Goal: Task Accomplishment & Management: Manage account settings

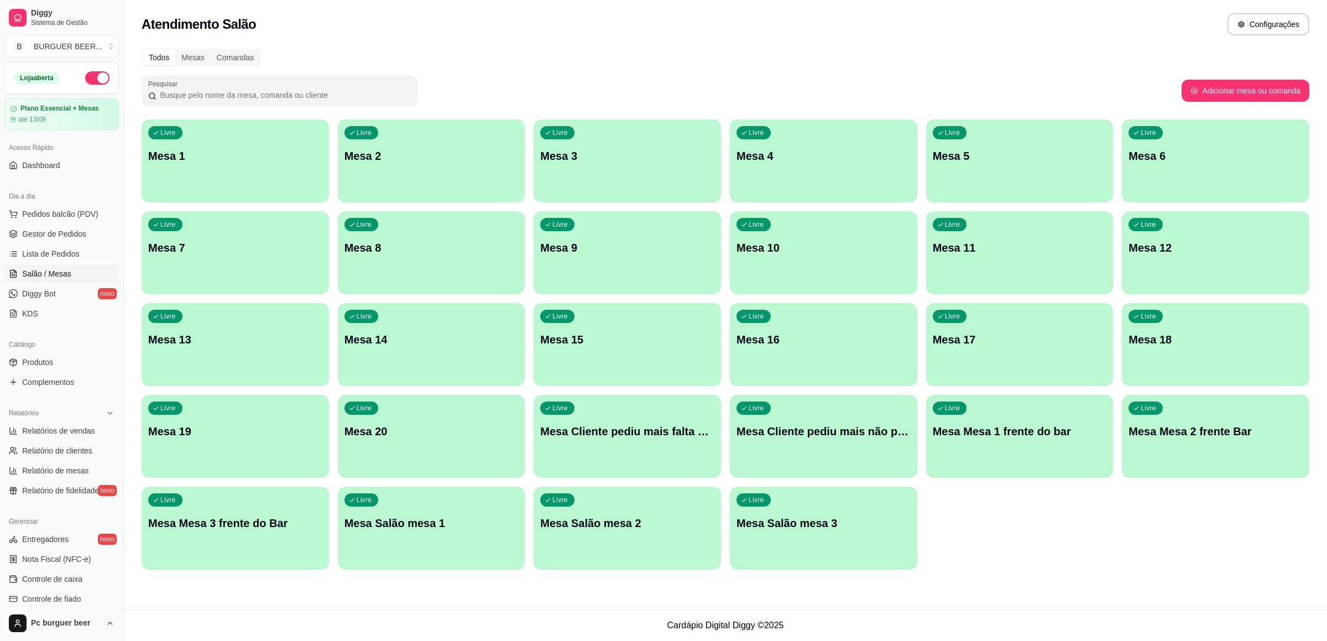
click at [174, 266] on div "Livre Mesa 7" at bounding box center [235, 246] width 187 height 70
click at [264, 263] on div "Livre Mesa 7" at bounding box center [234, 245] width 181 height 67
click at [189, 232] on div "Livre Mesa 7" at bounding box center [235, 246] width 187 height 70
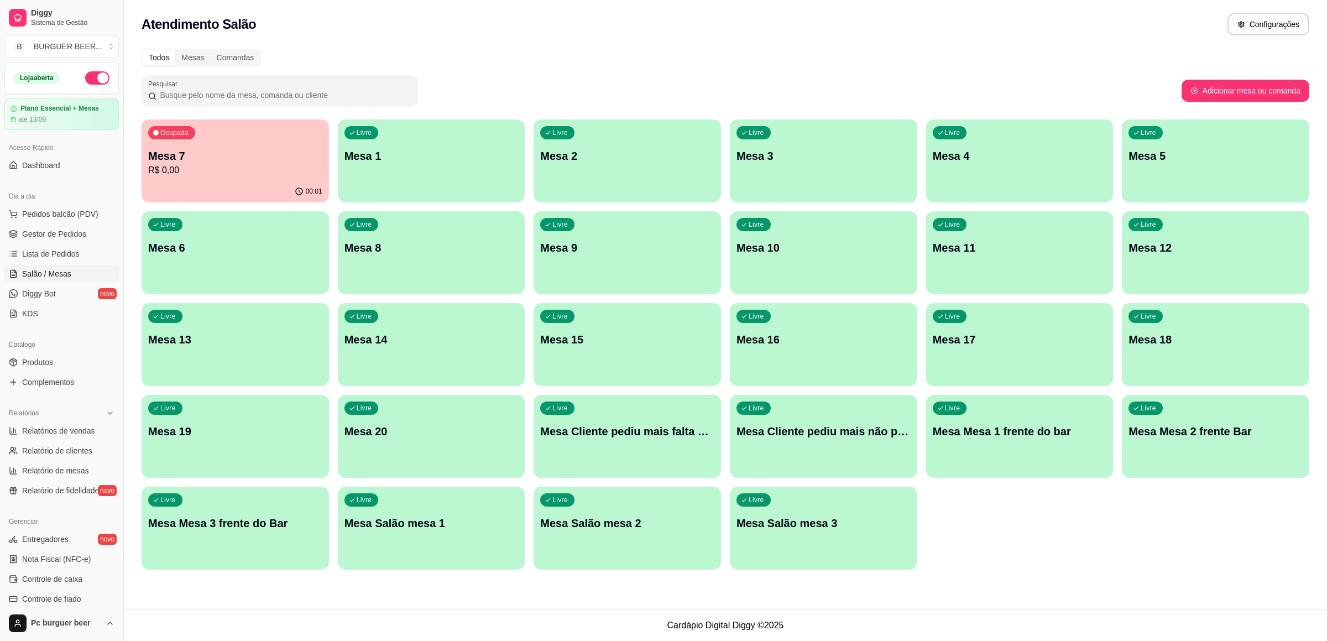
click at [270, 230] on div "Livre Mesa 6" at bounding box center [235, 246] width 187 height 70
click at [238, 157] on p "Mesa 7" at bounding box center [235, 155] width 174 height 15
click at [196, 175] on p "R$ 35,97" at bounding box center [235, 170] width 174 height 13
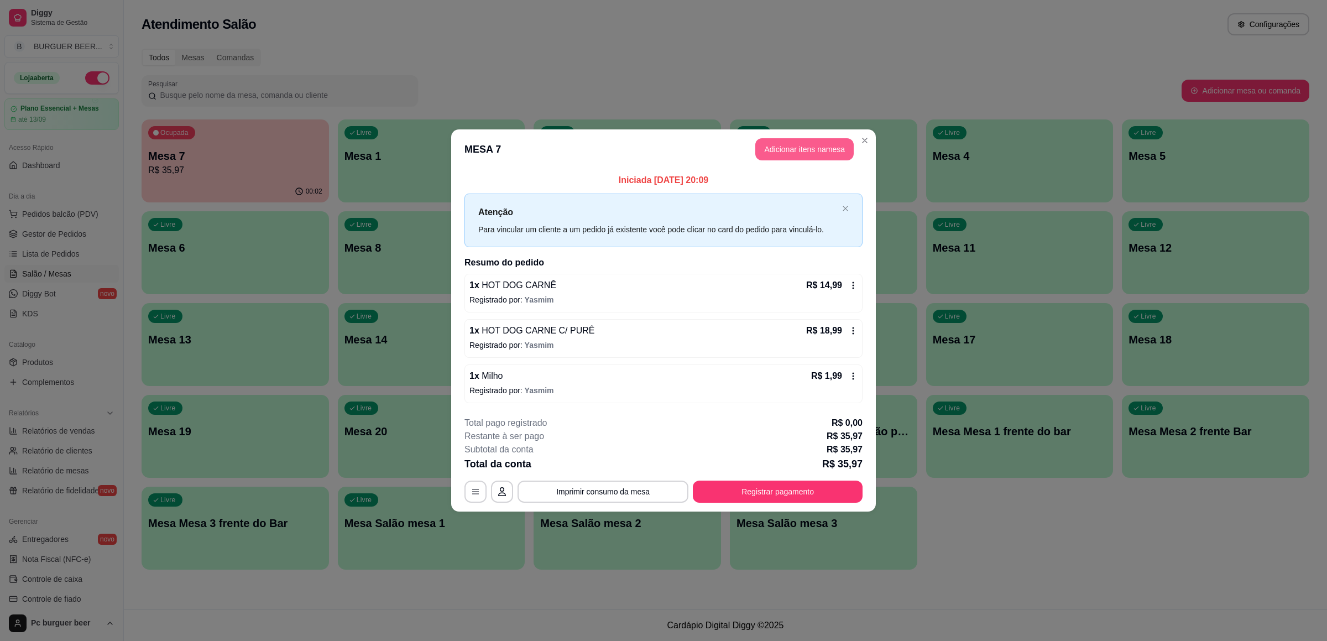
click at [781, 138] on button "Adicionar itens na mesa" at bounding box center [804, 149] width 98 height 22
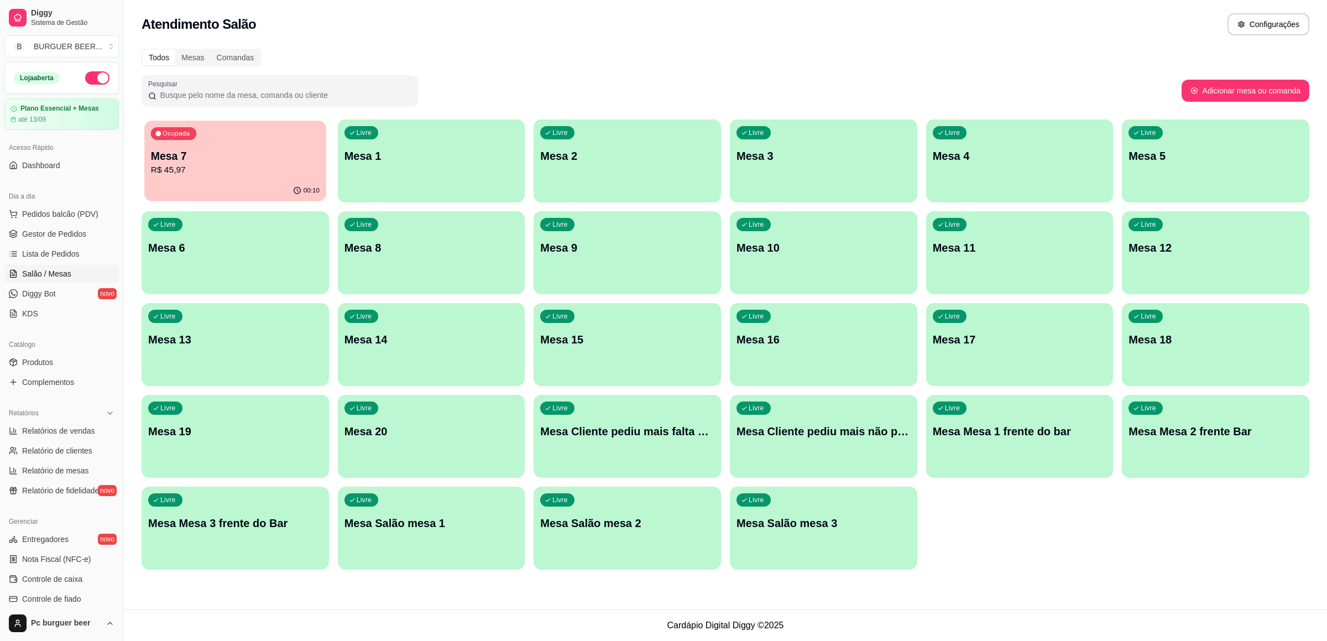
click at [206, 169] on p "R$ 45,97" at bounding box center [235, 170] width 169 height 13
click at [226, 153] on p "Mesa 7" at bounding box center [235, 155] width 174 height 15
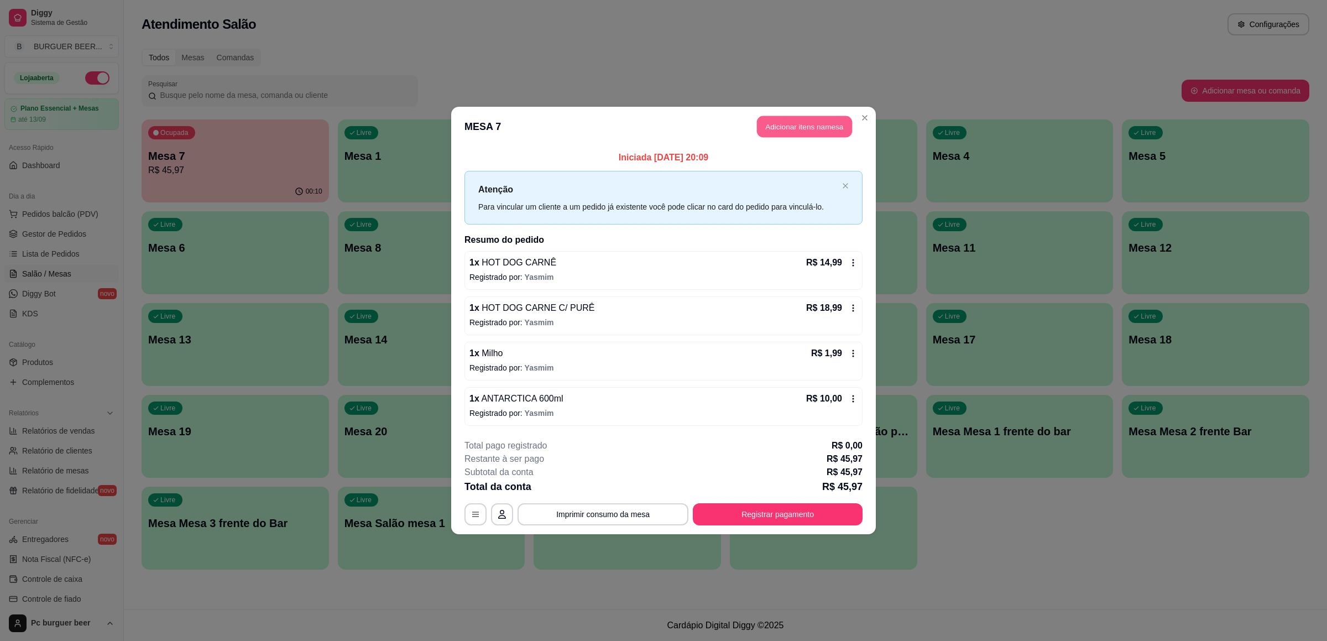
click at [822, 116] on button "Adicionar itens na mesa" at bounding box center [804, 127] width 95 height 22
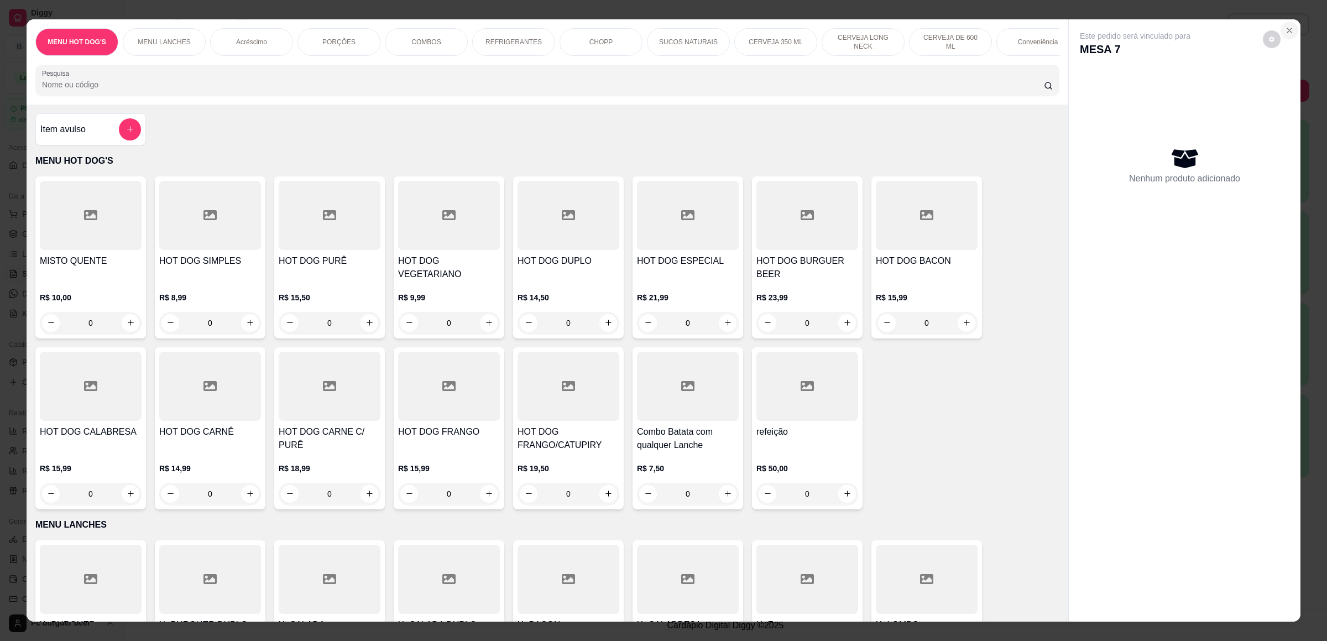
click at [1285, 26] on icon "Close" at bounding box center [1289, 30] width 9 height 9
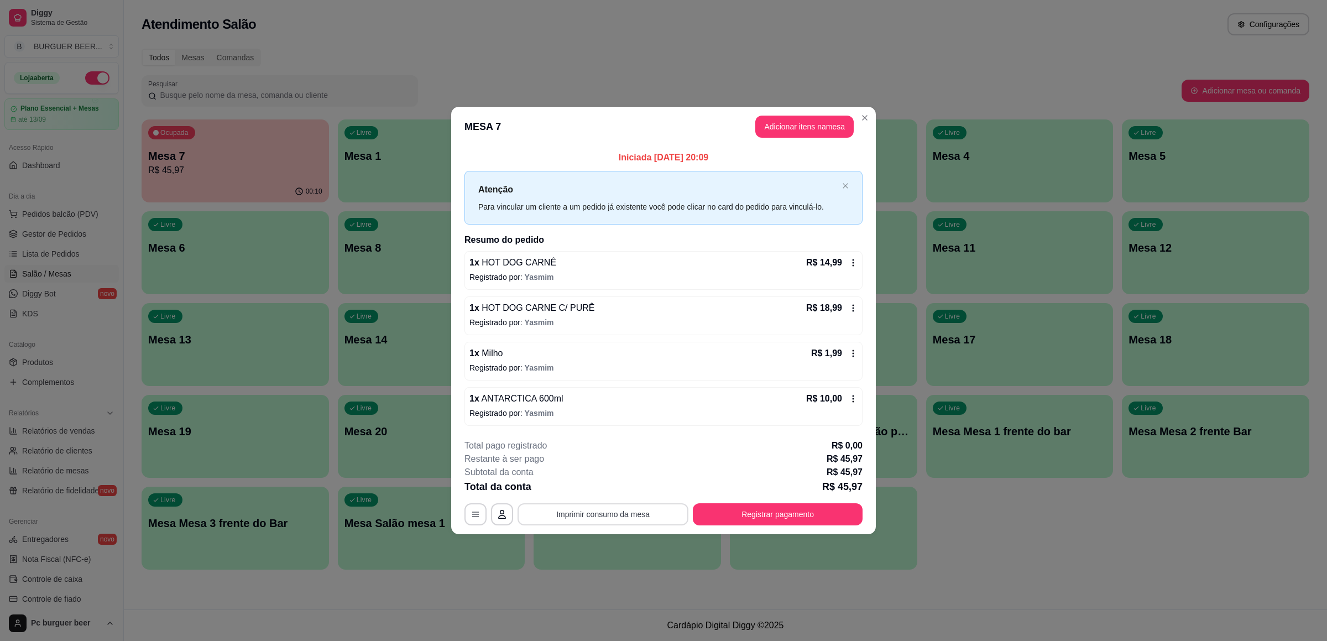
click at [624, 508] on button "Imprimir consumo da mesa" at bounding box center [603, 514] width 171 height 22
click at [853, 304] on icon at bounding box center [853, 308] width 9 height 9
click at [785, 125] on button "Adicionar itens na mesa" at bounding box center [804, 127] width 98 height 22
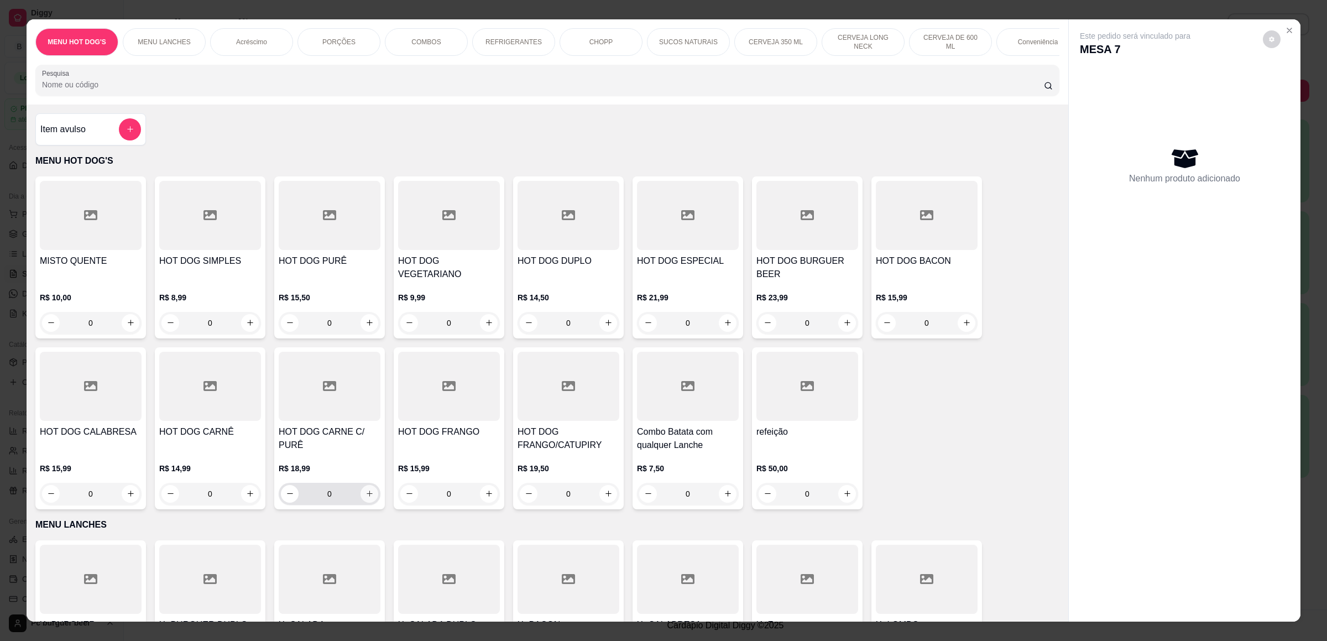
click at [366, 491] on icon "increase-product-quantity" at bounding box center [370, 493] width 8 height 8
type input "1"
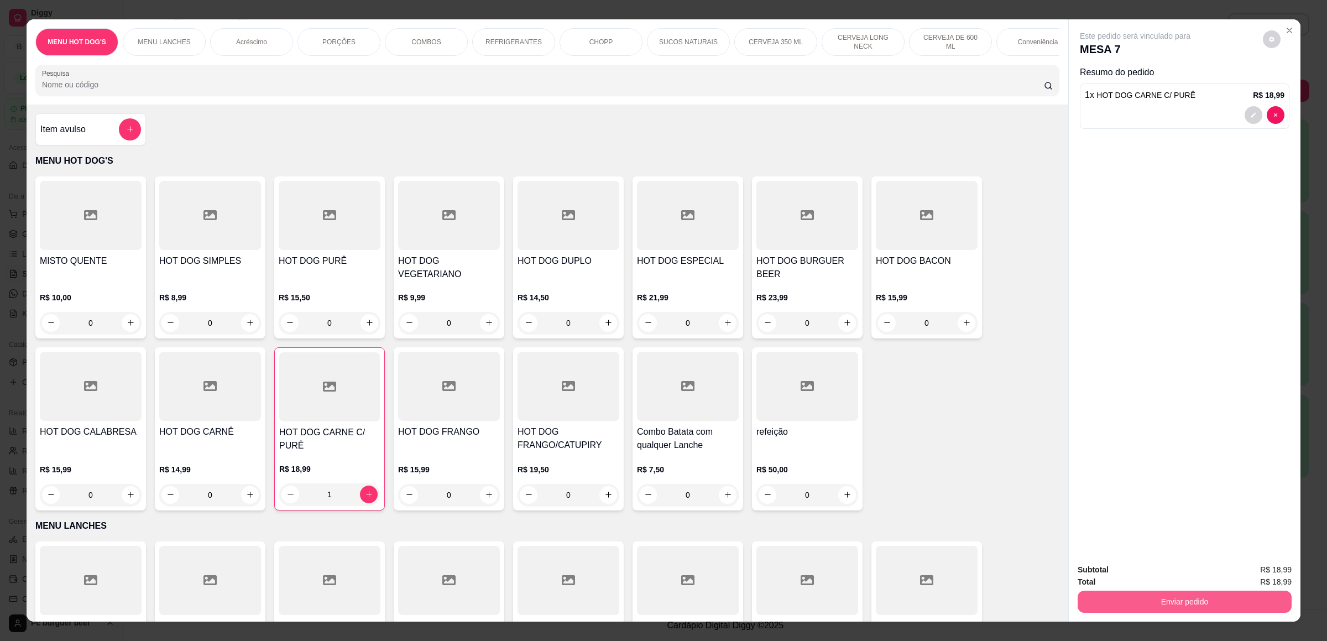
click at [1148, 603] on button "Enviar pedido" at bounding box center [1185, 602] width 214 height 22
click at [1139, 571] on button "Não registrar e enviar pedido" at bounding box center [1146, 575] width 115 height 21
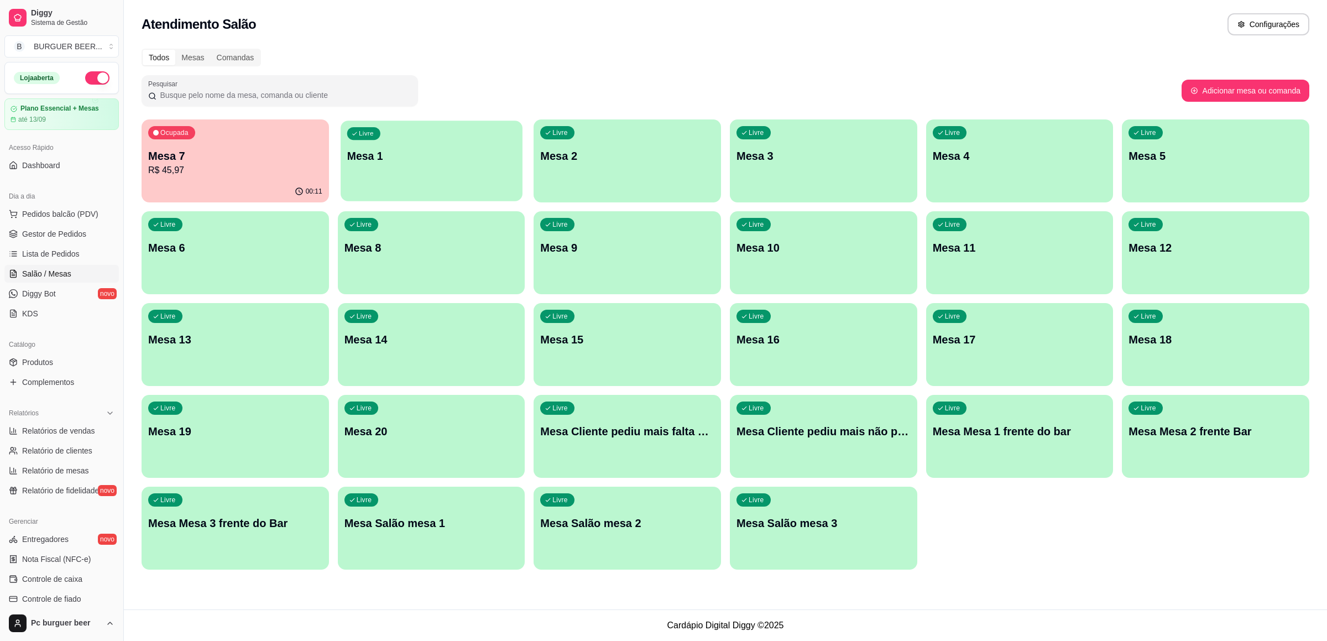
click at [420, 169] on div "Livre Mesa 1" at bounding box center [432, 154] width 182 height 67
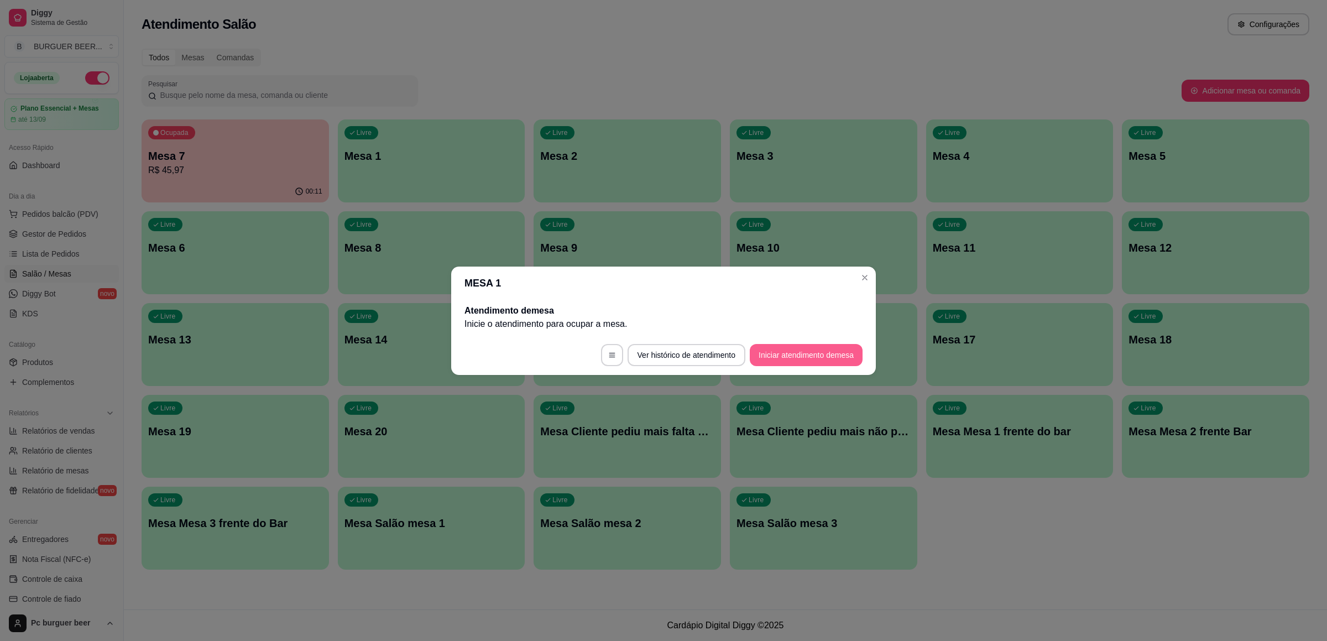
click at [778, 354] on button "Iniciar atendimento de mesa" at bounding box center [806, 355] width 113 height 22
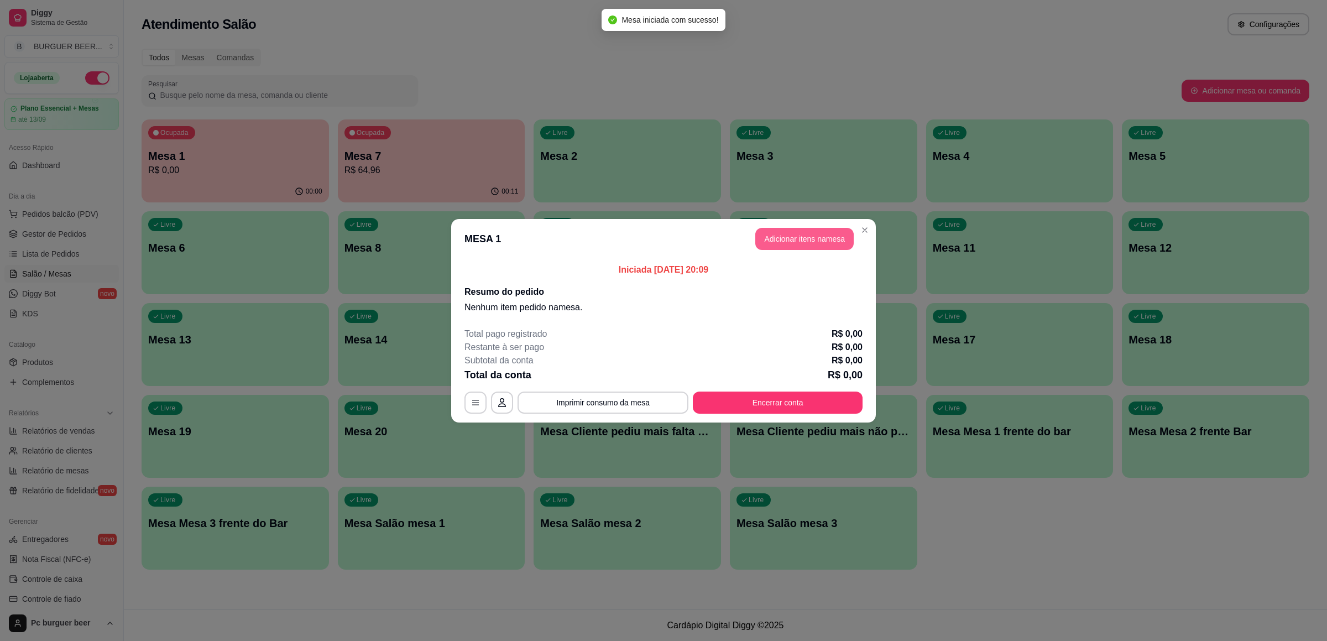
click at [795, 234] on button "Adicionar itens na mesa" at bounding box center [804, 239] width 98 height 22
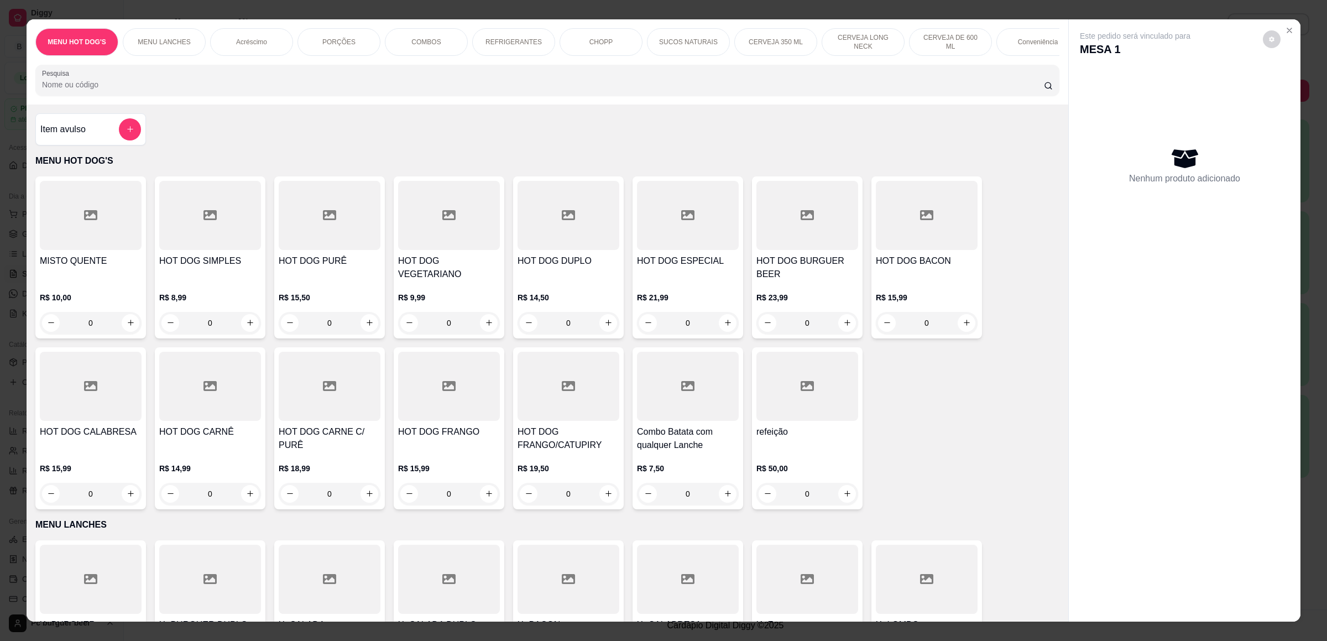
scroll to position [249, 0]
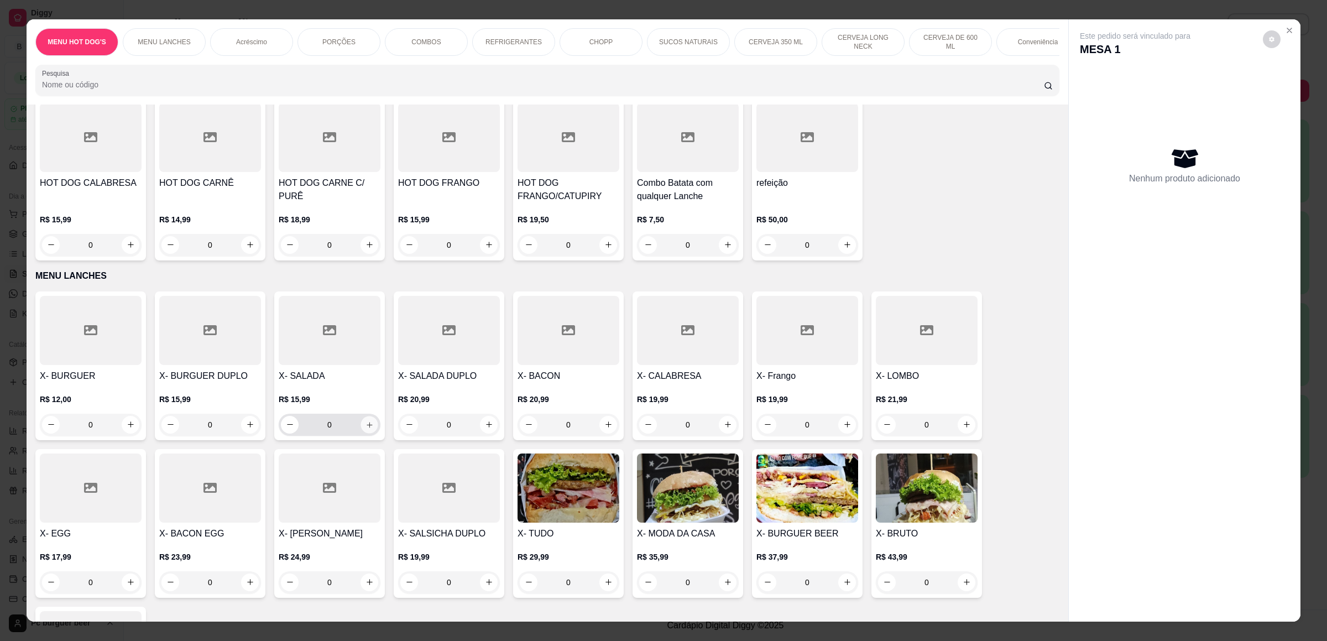
click at [366, 421] on icon "increase-product-quantity" at bounding box center [370, 425] width 8 height 8
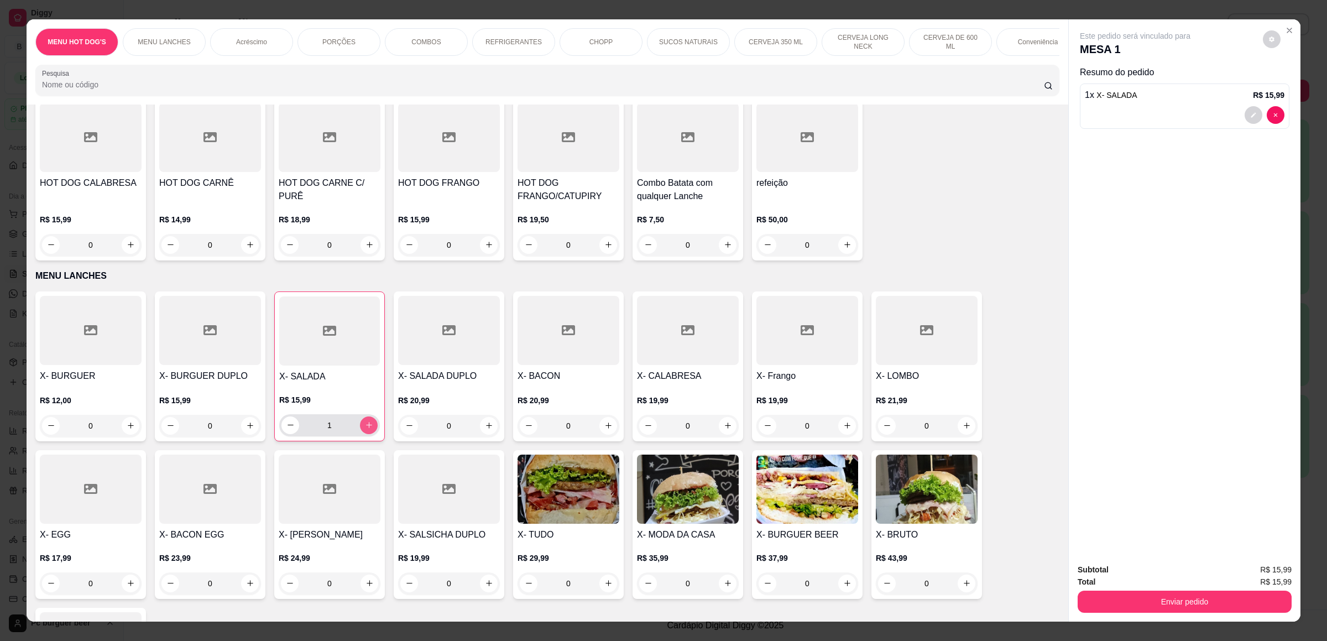
click at [365, 425] on icon "increase-product-quantity" at bounding box center [369, 425] width 8 height 8
click at [365, 424] on icon "increase-product-quantity" at bounding box center [369, 425] width 8 height 8
type input "3"
click at [485, 426] on icon "increase-product-quantity" at bounding box center [489, 426] width 8 height 8
click at [484, 425] on icon "increase-product-quantity" at bounding box center [488, 425] width 8 height 8
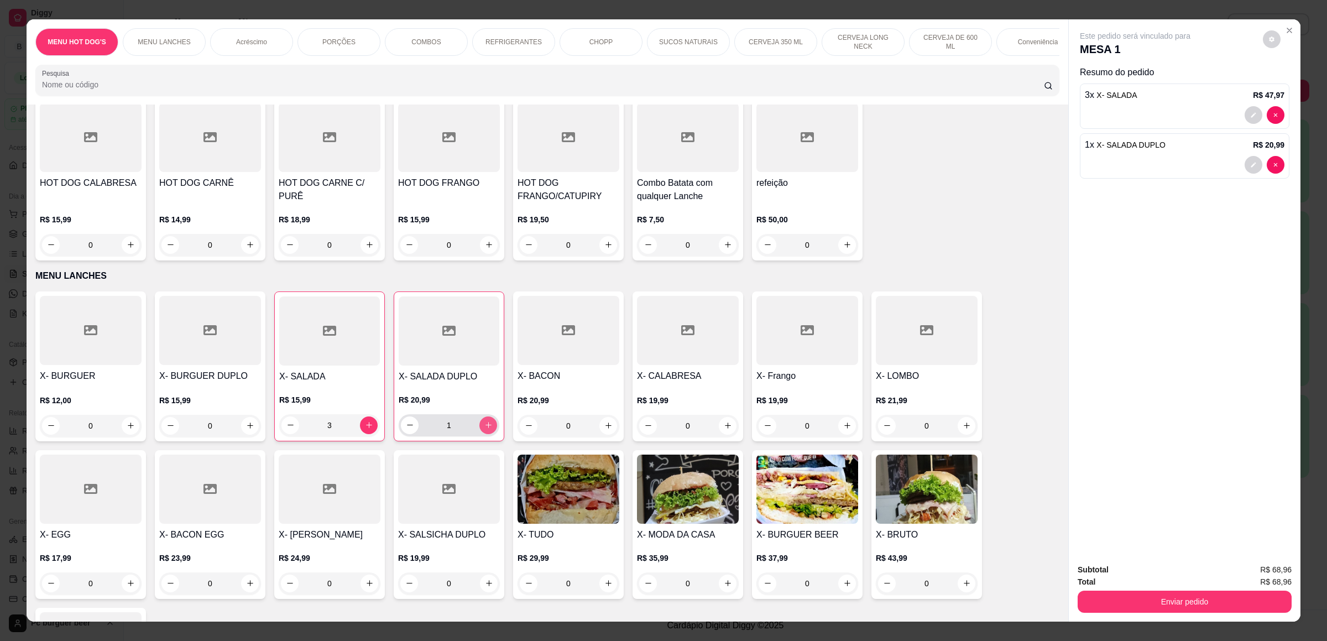
type input "2"
click at [501, 40] on p "REFRIGERANTES" at bounding box center [514, 42] width 56 height 9
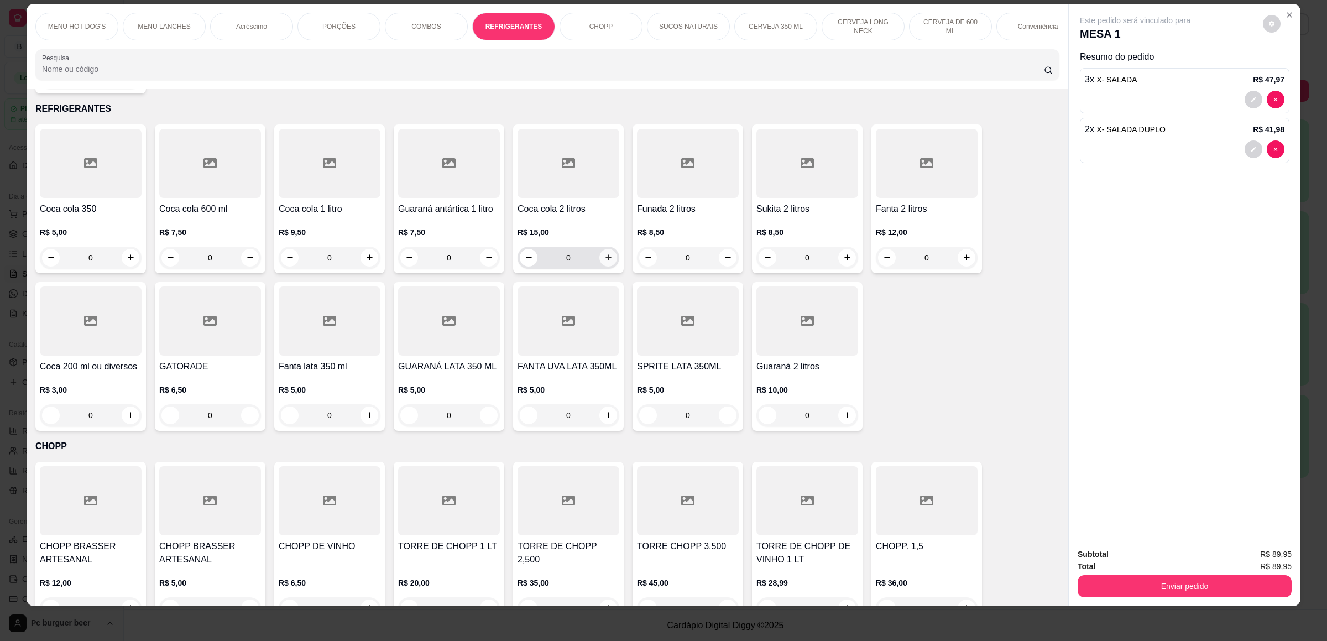
click at [605, 259] on icon "increase-product-quantity" at bounding box center [609, 257] width 8 height 8
type input "1"
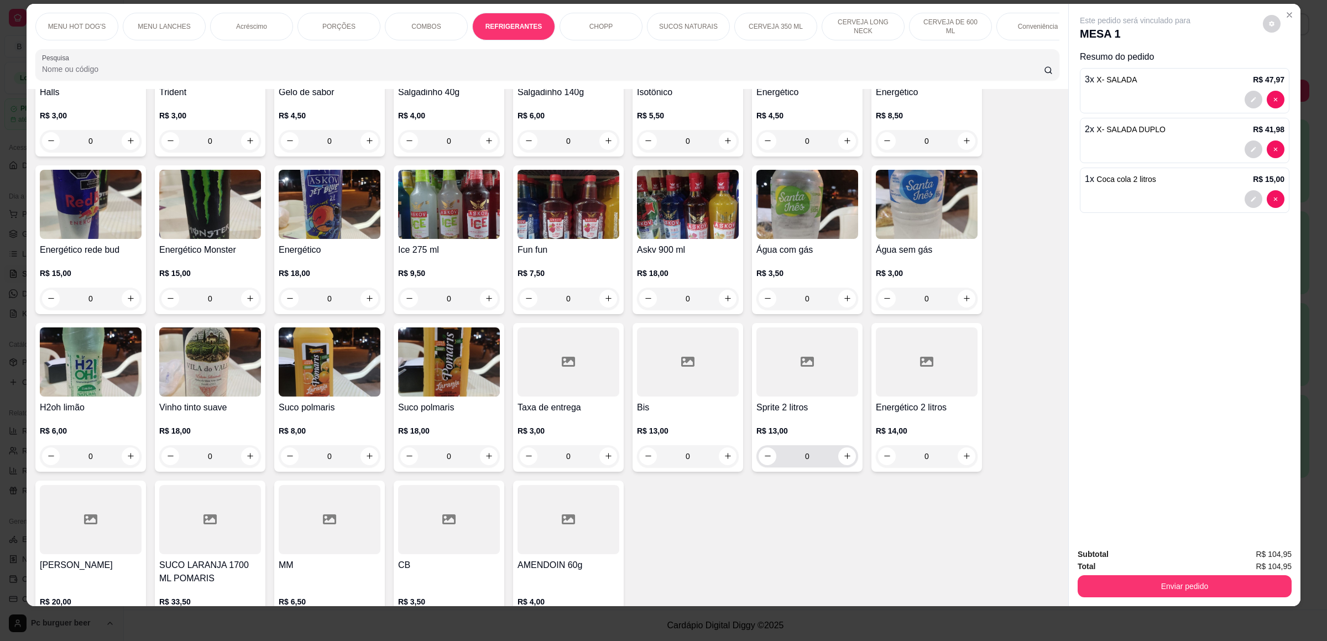
scroll to position [3667, 0]
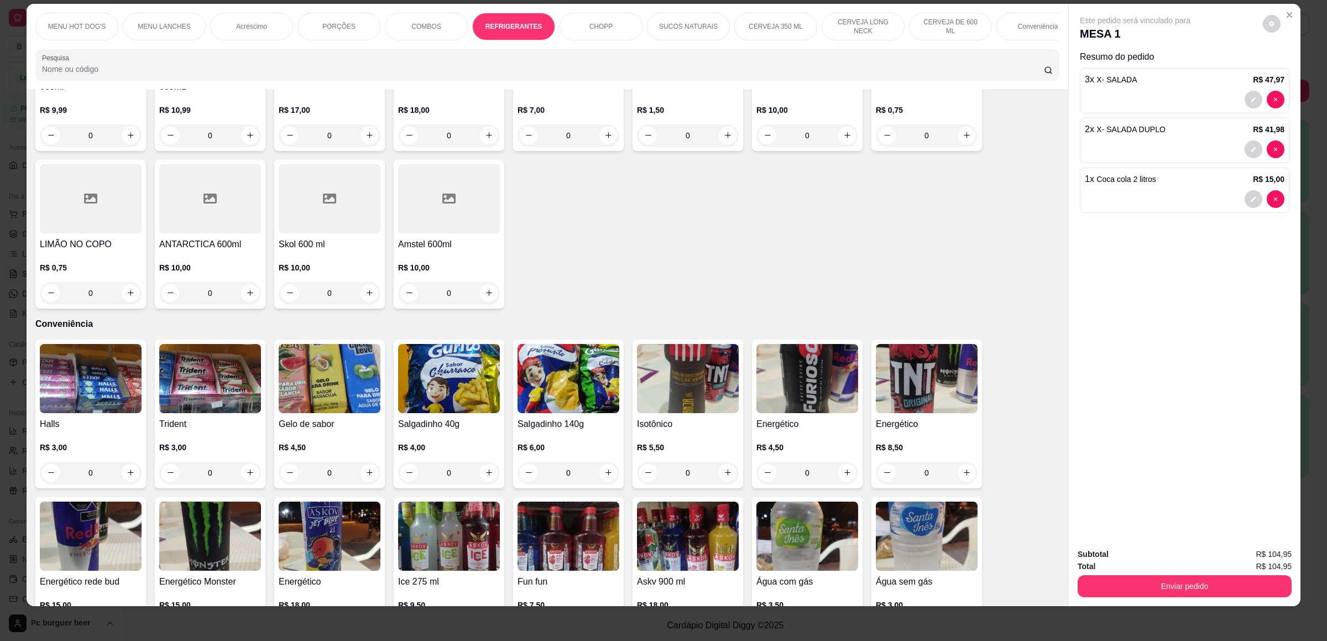
click at [166, 20] on div "MENU LANCHES" at bounding box center [164, 27] width 83 height 28
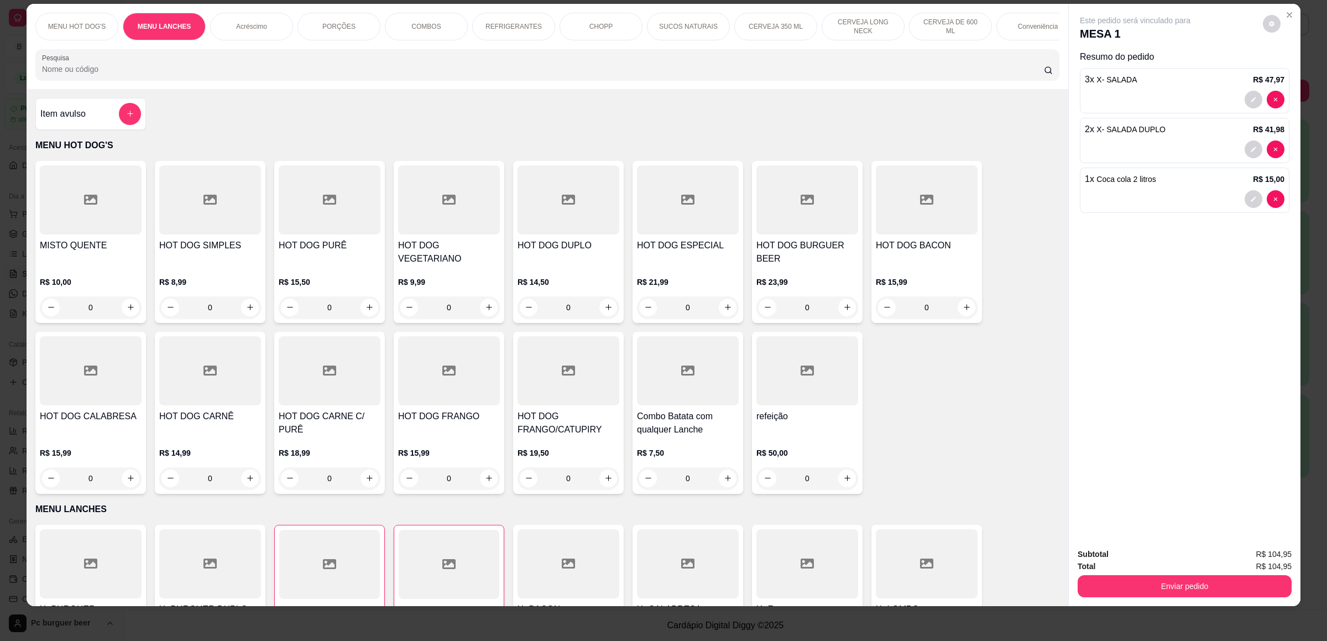
scroll to position [0, 0]
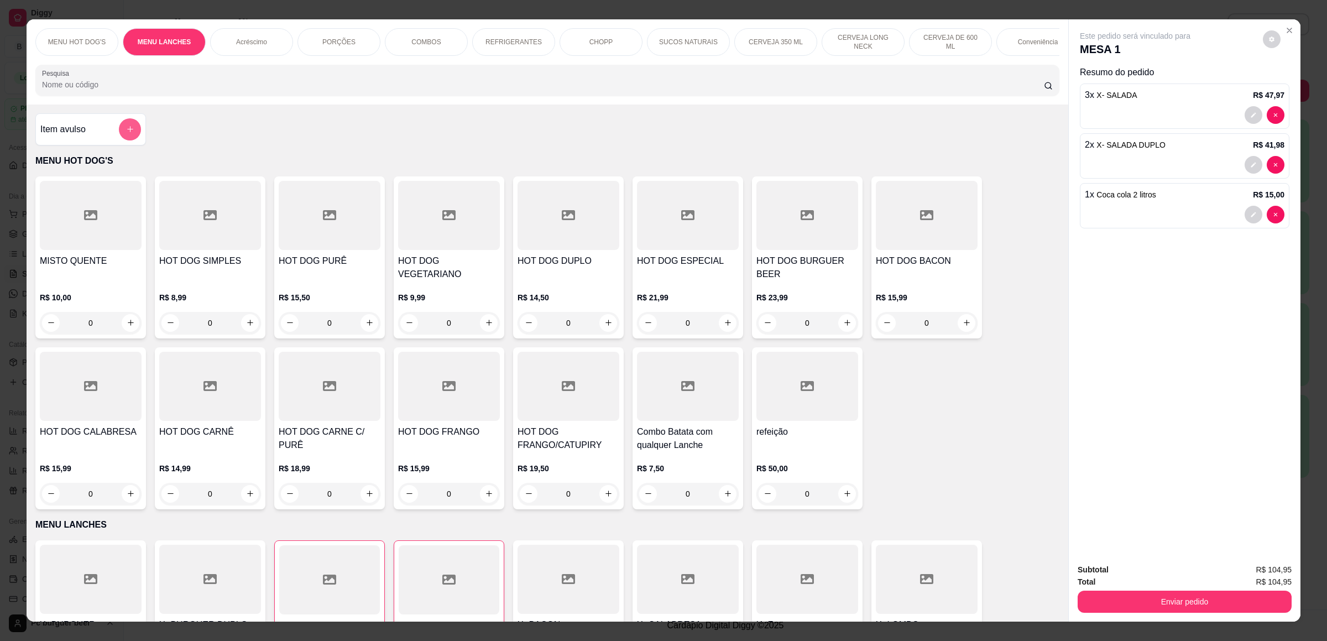
click at [126, 133] on icon "add-separate-item" at bounding box center [130, 129] width 8 height 8
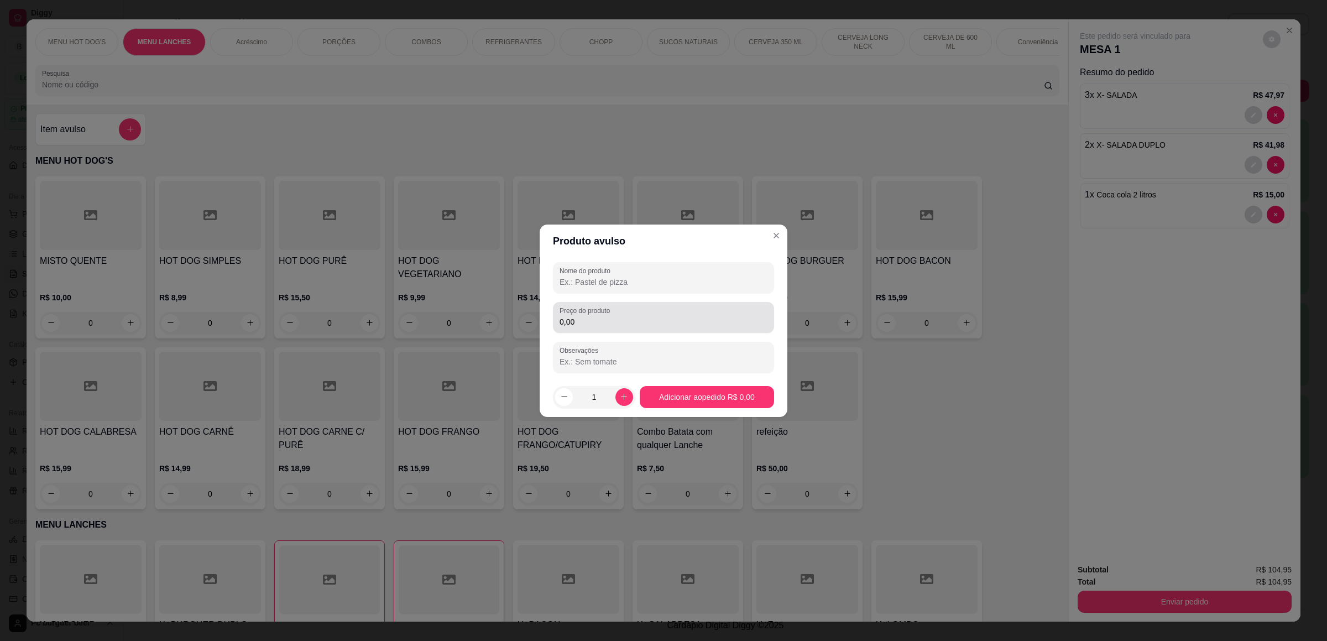
click at [587, 315] on div "0,00" at bounding box center [664, 317] width 208 height 22
type input "3,00"
click at [606, 281] on input "Nome do produto" at bounding box center [664, 282] width 208 height 11
type input "limao gelo"
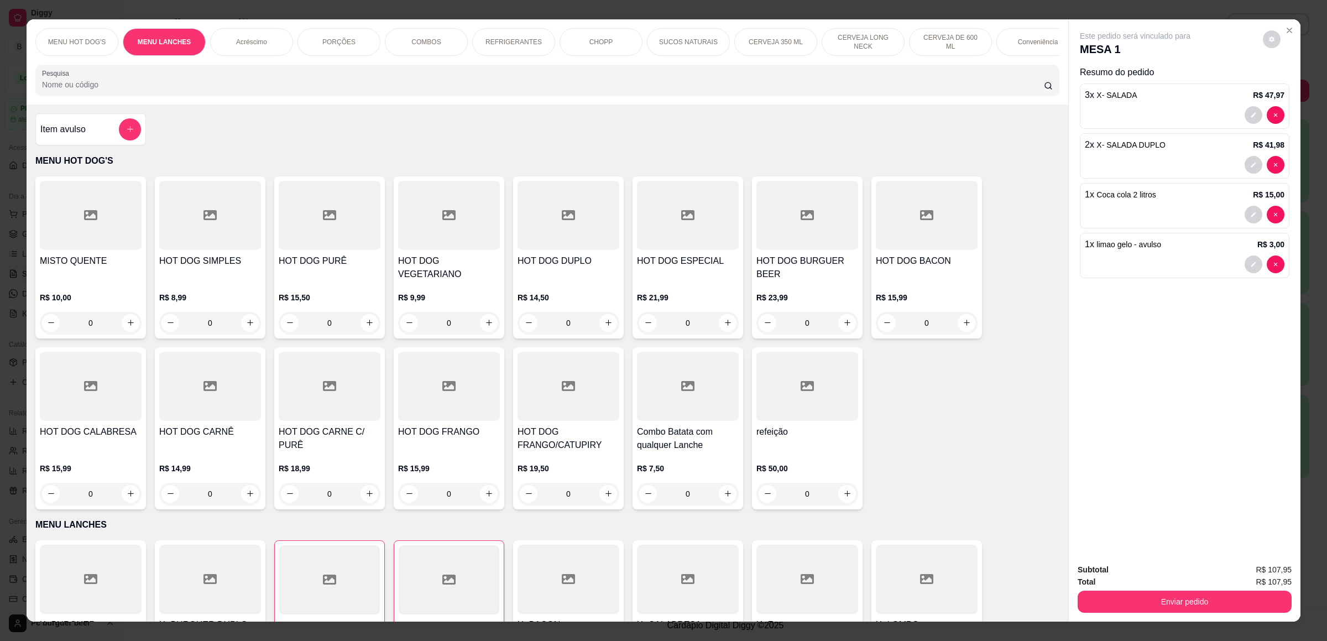
scroll to position [166, 0]
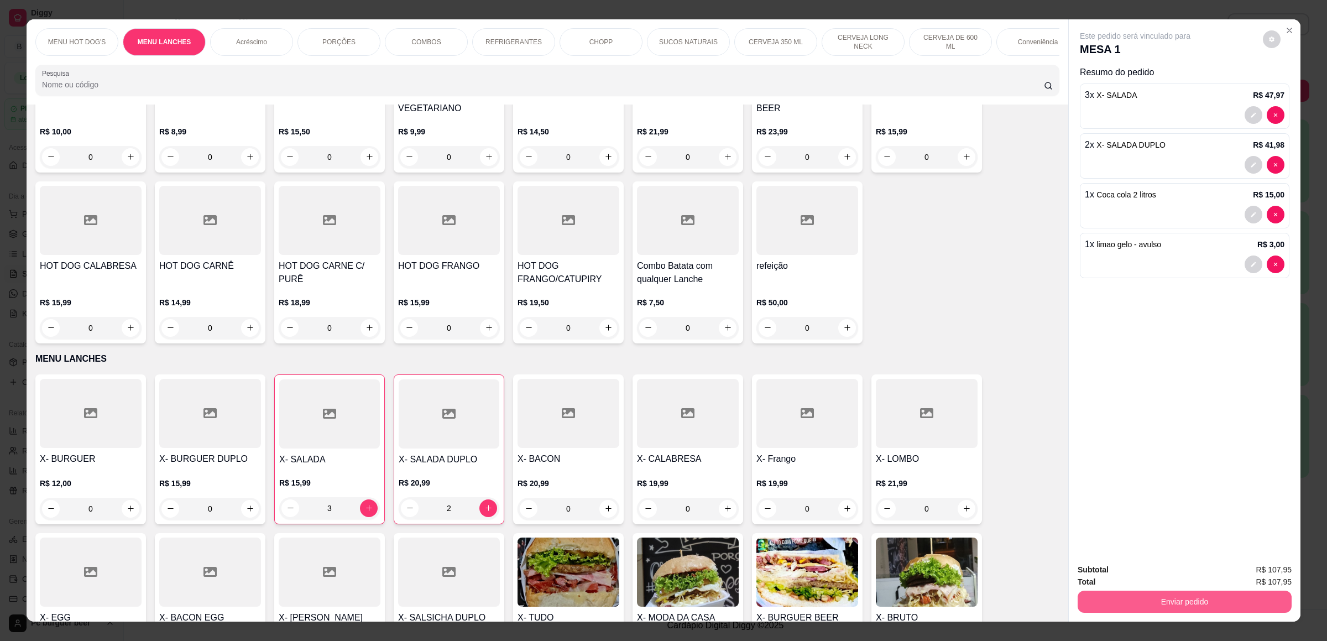
click at [1145, 602] on button "Enviar pedido" at bounding box center [1185, 602] width 214 height 22
click at [1132, 567] on button "Não registrar e enviar pedido" at bounding box center [1146, 575] width 115 height 21
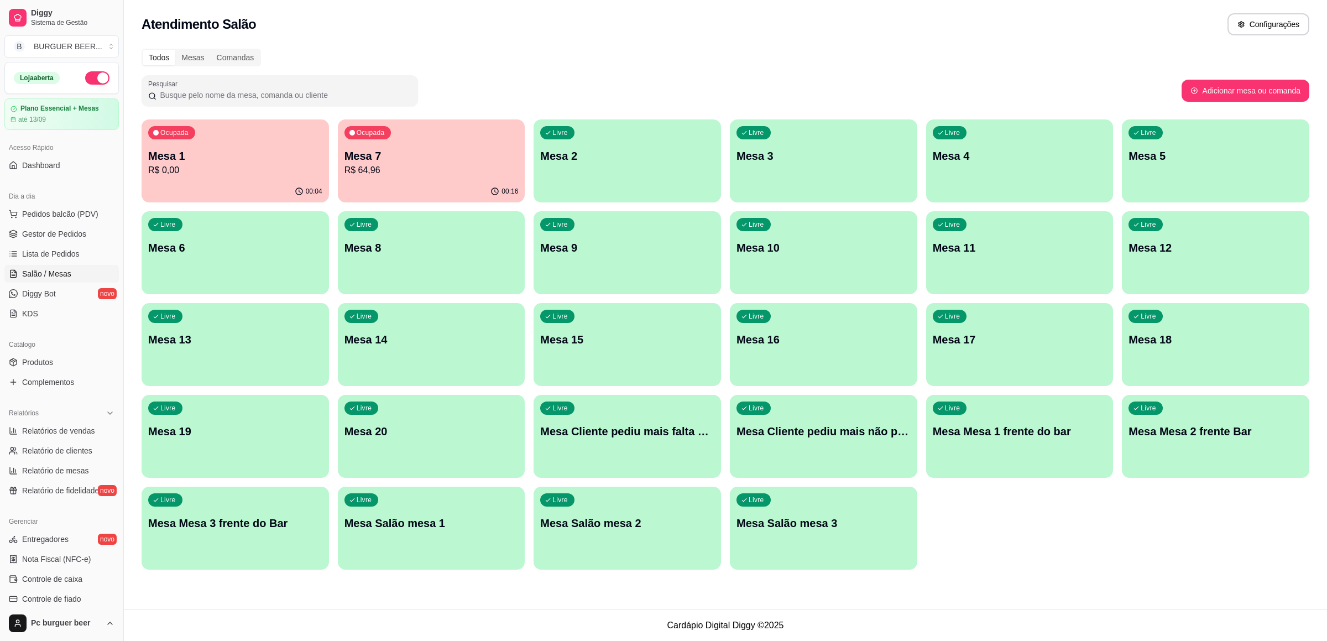
click at [217, 150] on p "Mesa 1" at bounding box center [235, 155] width 174 height 15
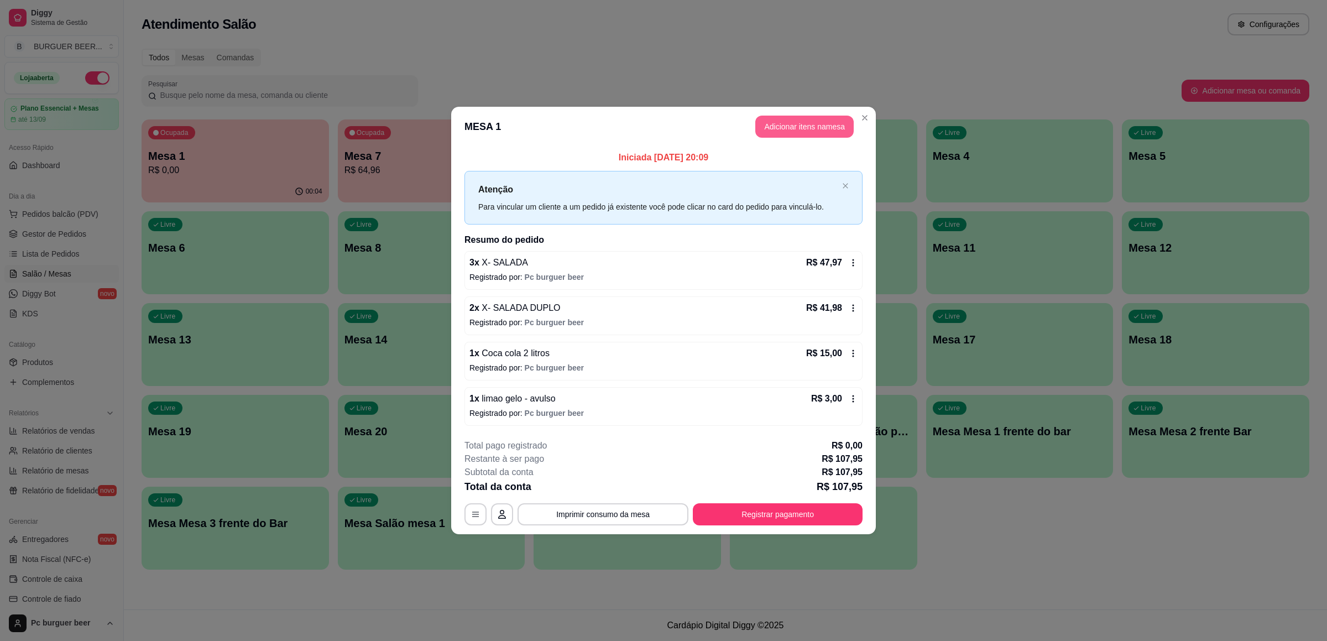
click at [818, 120] on button "Adicionar itens na mesa" at bounding box center [804, 127] width 98 height 22
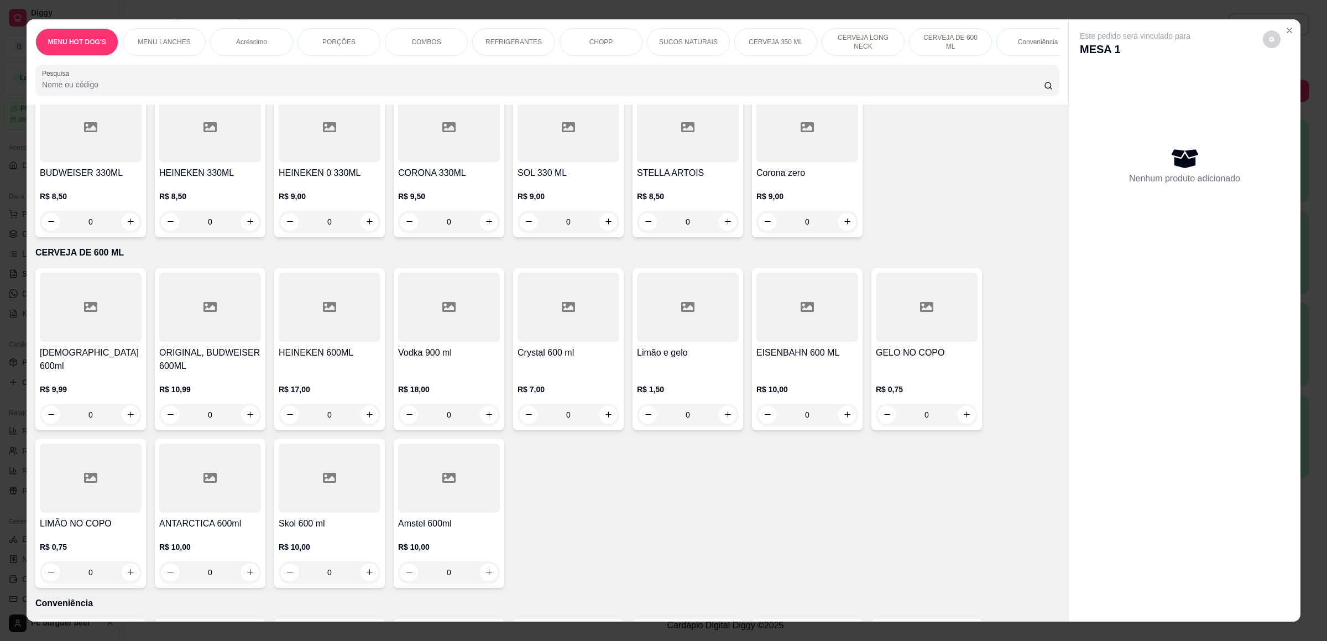
scroll to position [3567, 0]
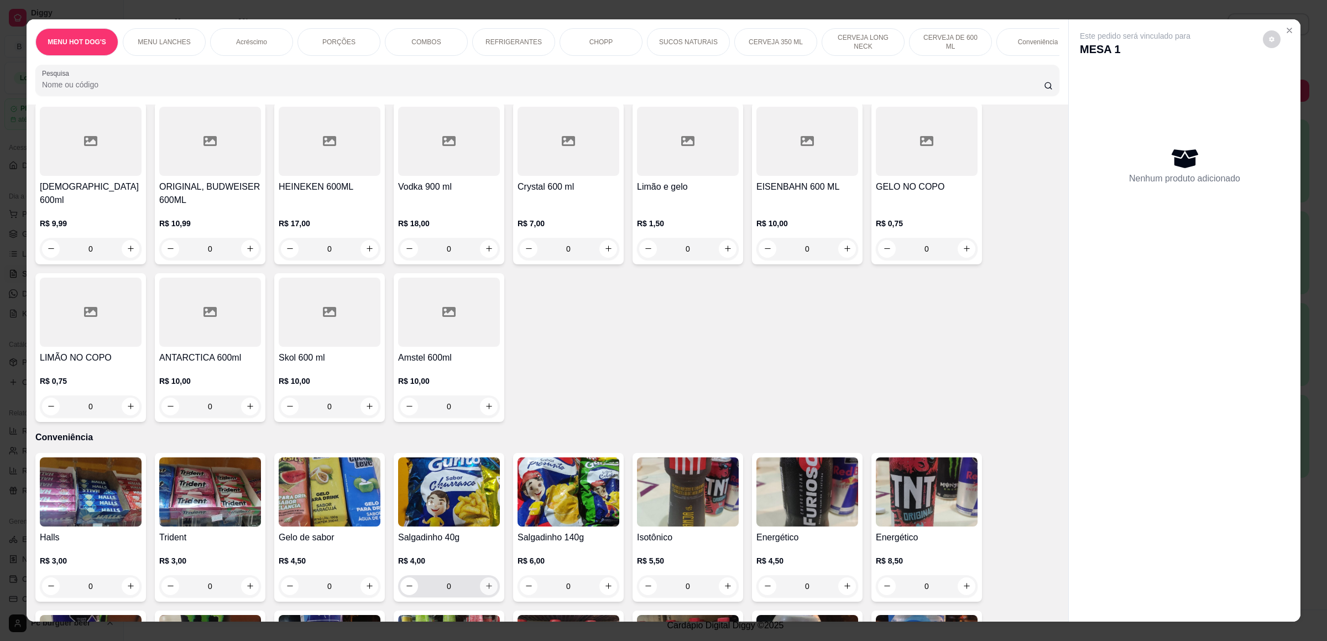
click at [483, 577] on button "increase-product-quantity" at bounding box center [489, 586] width 18 height 18
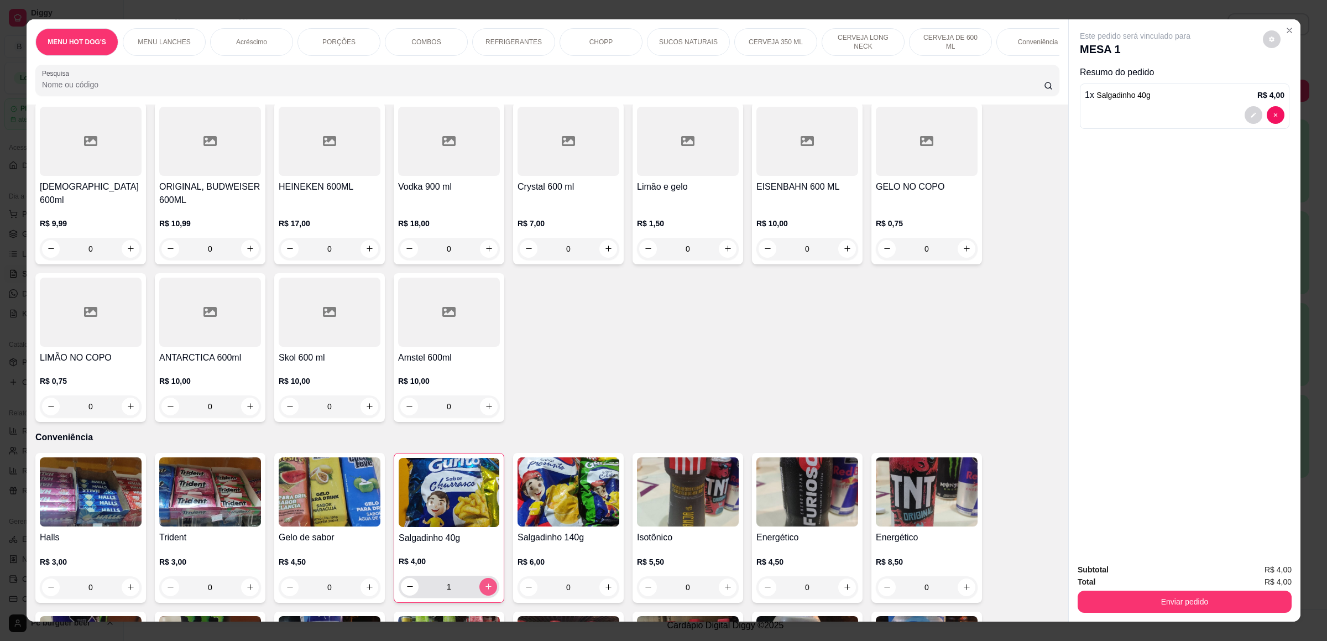
type input "1"
click at [1248, 599] on button "Enviar pedido" at bounding box center [1185, 602] width 214 height 22
click at [1161, 574] on button "Não registrar e enviar pedido" at bounding box center [1147, 575] width 112 height 20
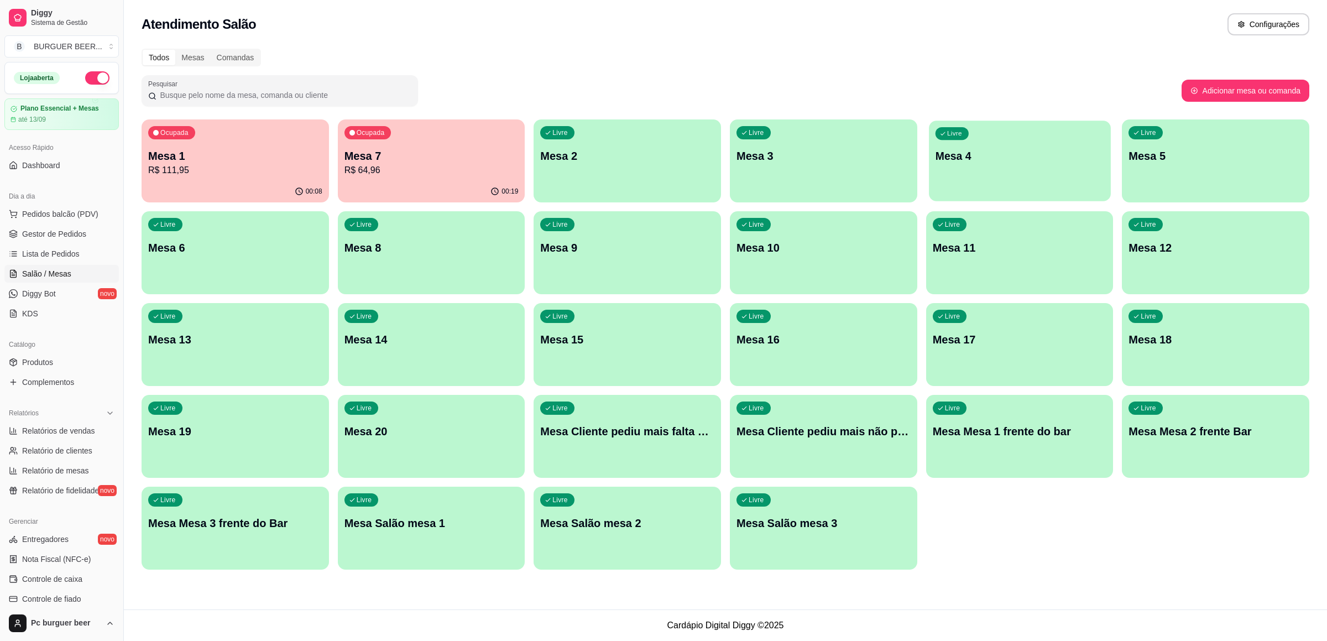
click at [936, 156] on p "Mesa 4" at bounding box center [1019, 156] width 169 height 15
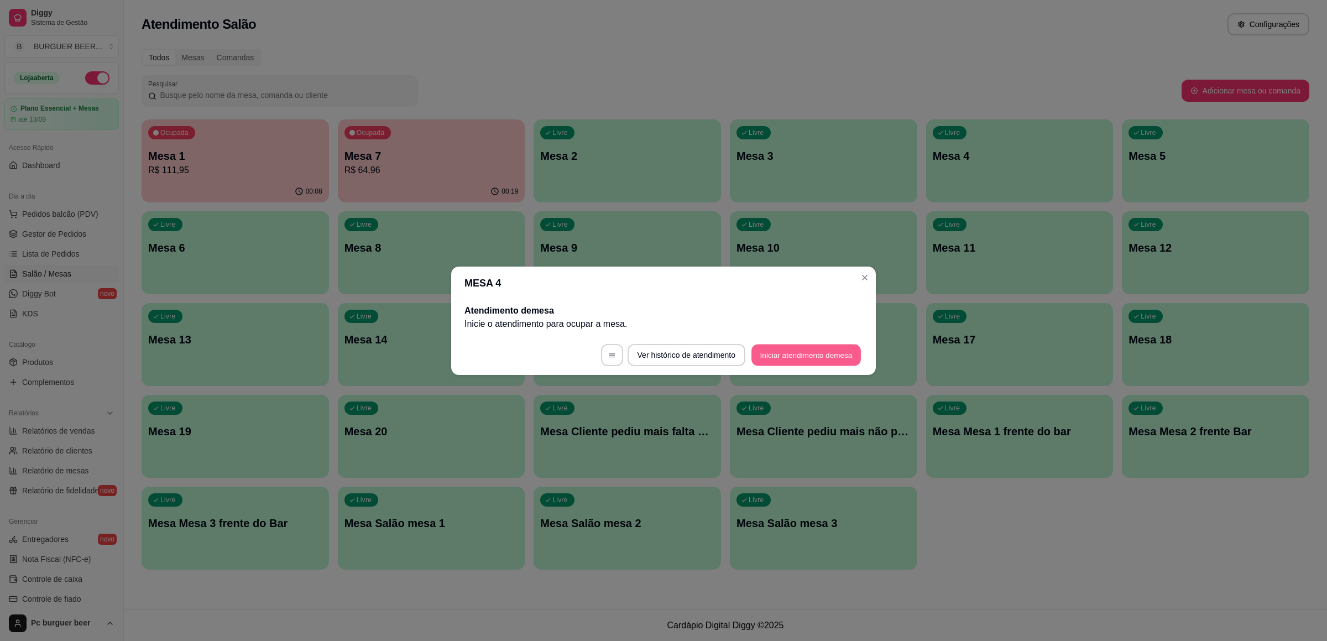
click at [832, 349] on button "Iniciar atendimento de mesa" at bounding box center [807, 355] width 110 height 22
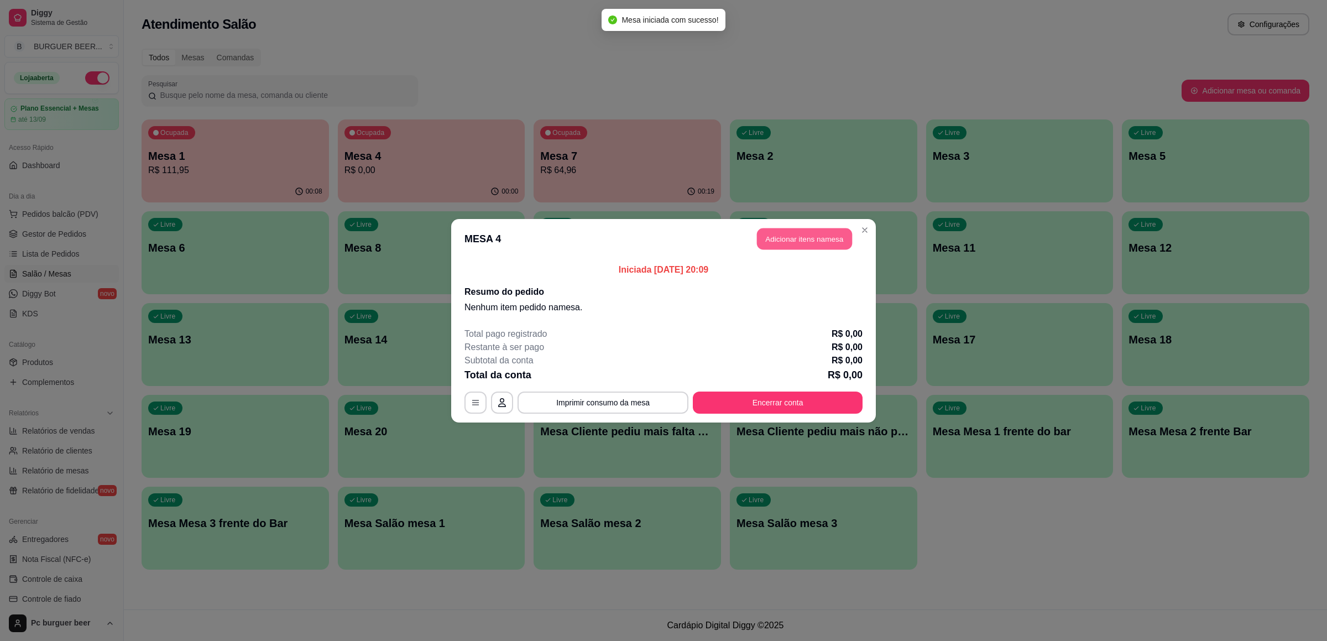
click at [796, 229] on button "Adicionar itens na mesa" at bounding box center [804, 239] width 95 height 22
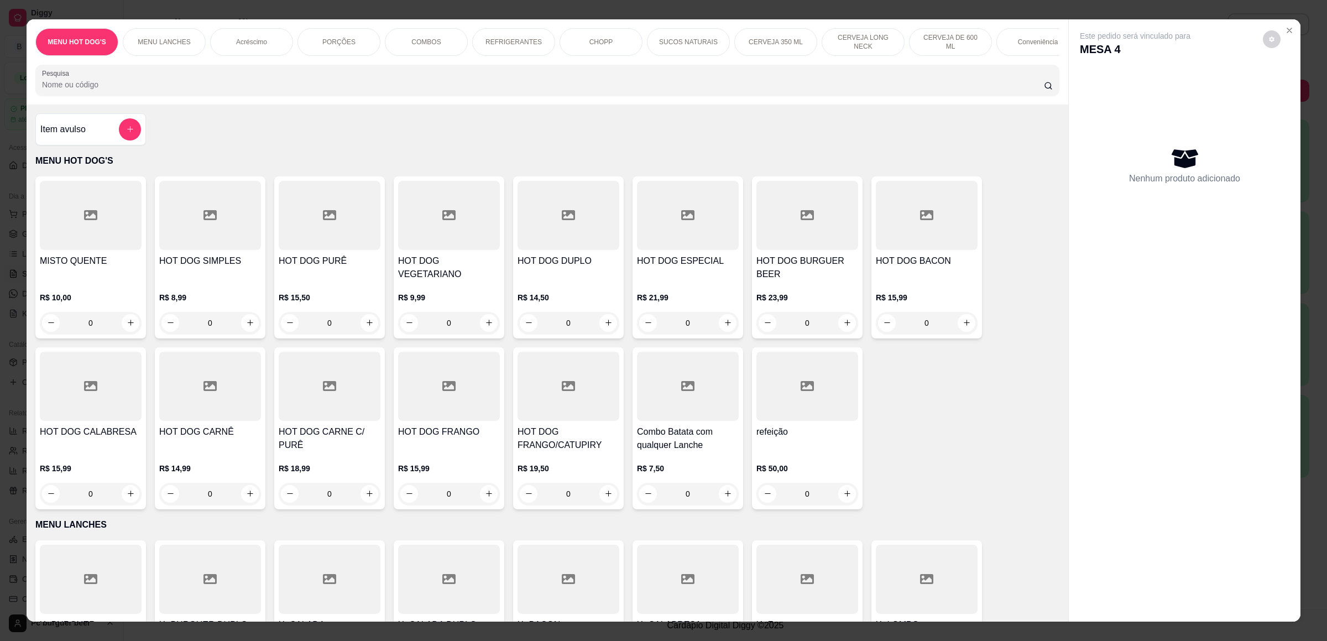
click at [347, 40] on p "PORÇÕES" at bounding box center [338, 42] width 33 height 9
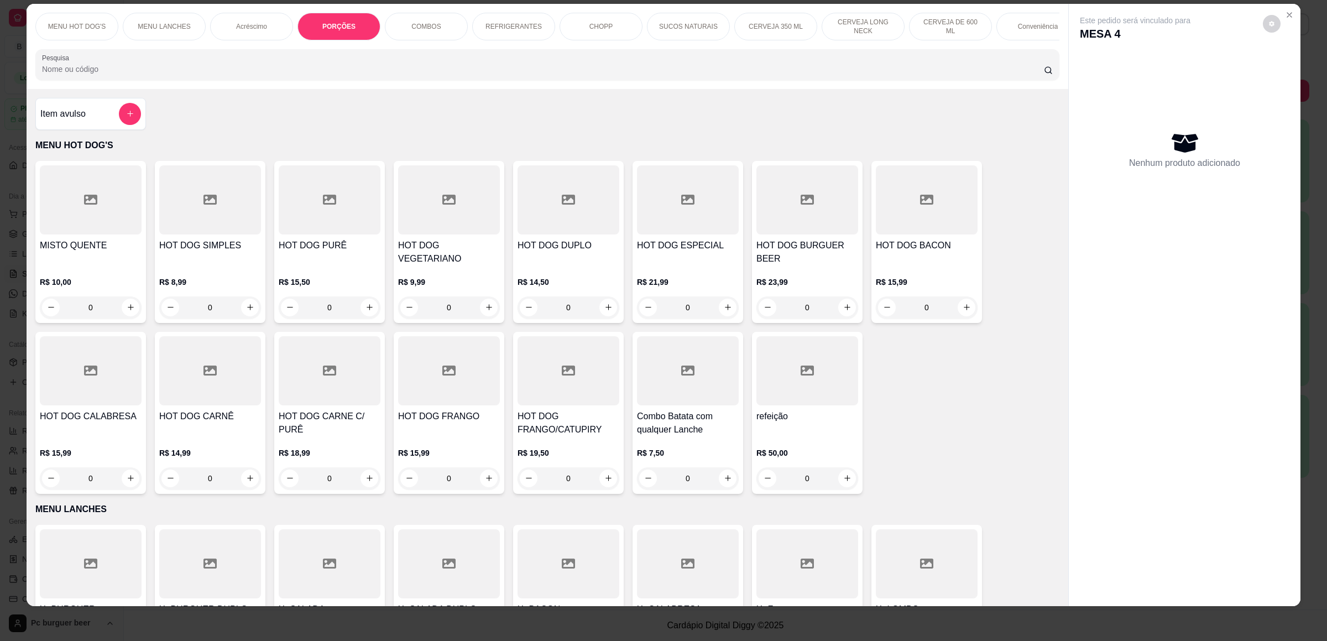
scroll to position [0, 0]
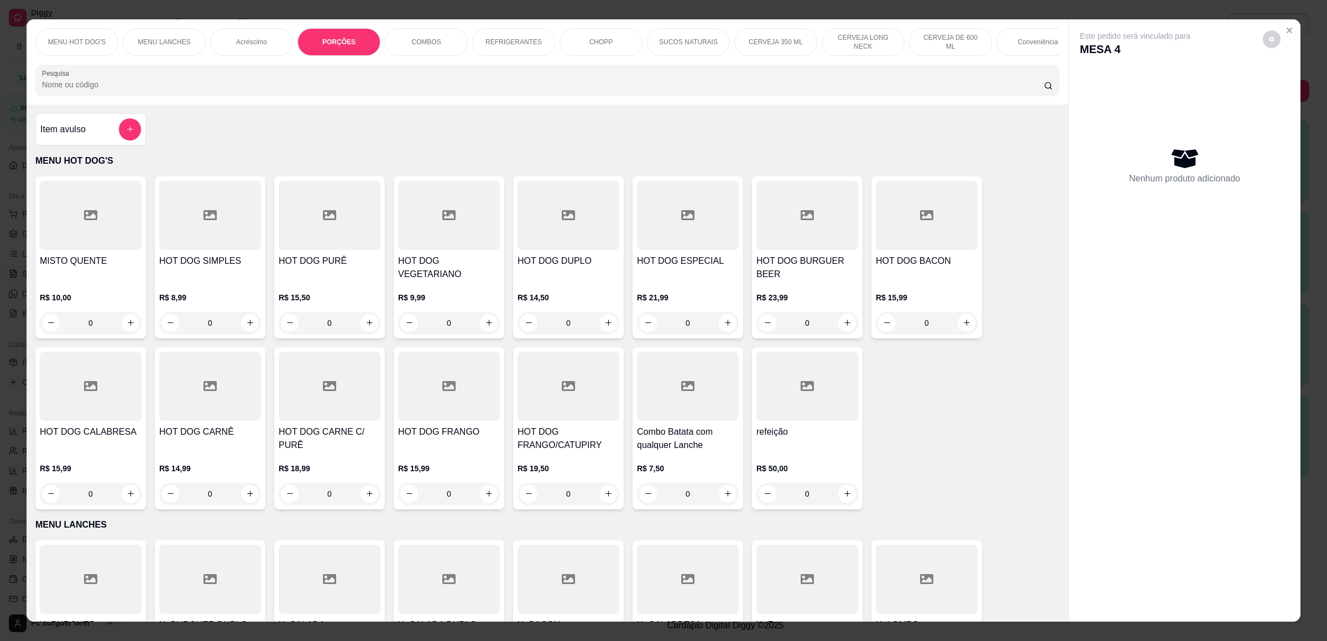
drag, startPoint x: 221, startPoint y: 28, endPoint x: 755, endPoint y: 93, distance: 538.2
click at [222, 28] on div "Acréscimo" at bounding box center [251, 42] width 83 height 28
click at [337, 37] on div "PORÇÕES" at bounding box center [339, 42] width 83 height 28
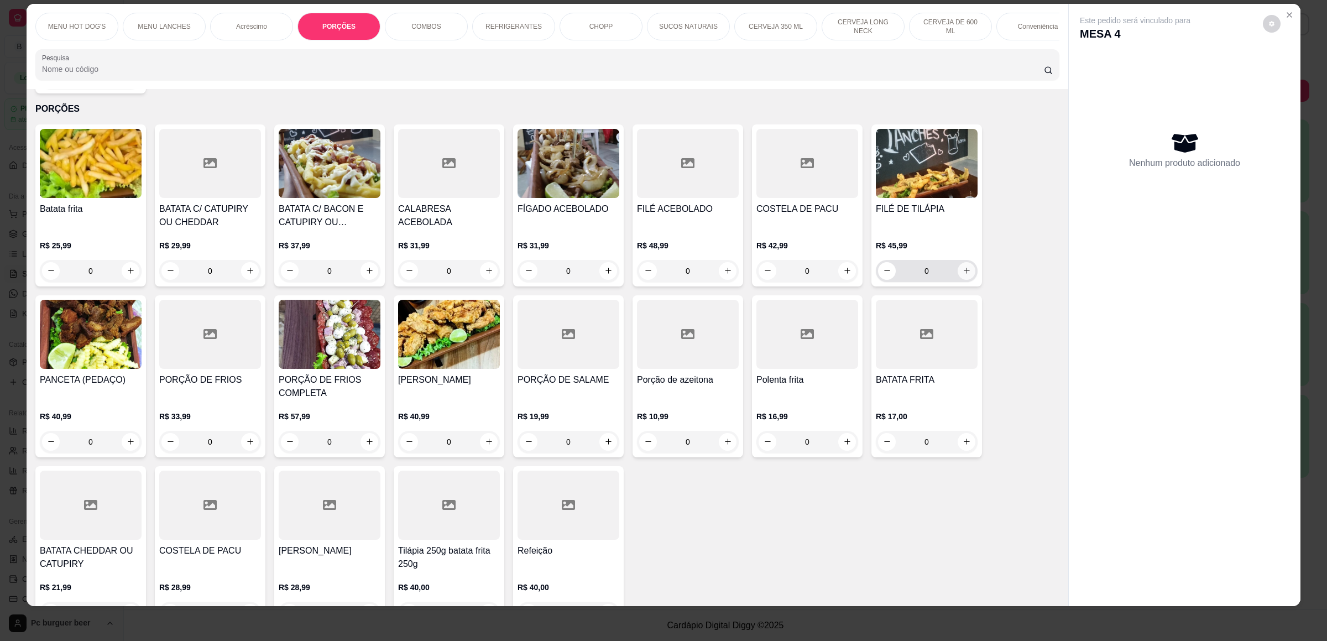
click at [963, 267] on icon "increase-product-quantity" at bounding box center [967, 271] width 8 height 8
type input "1"
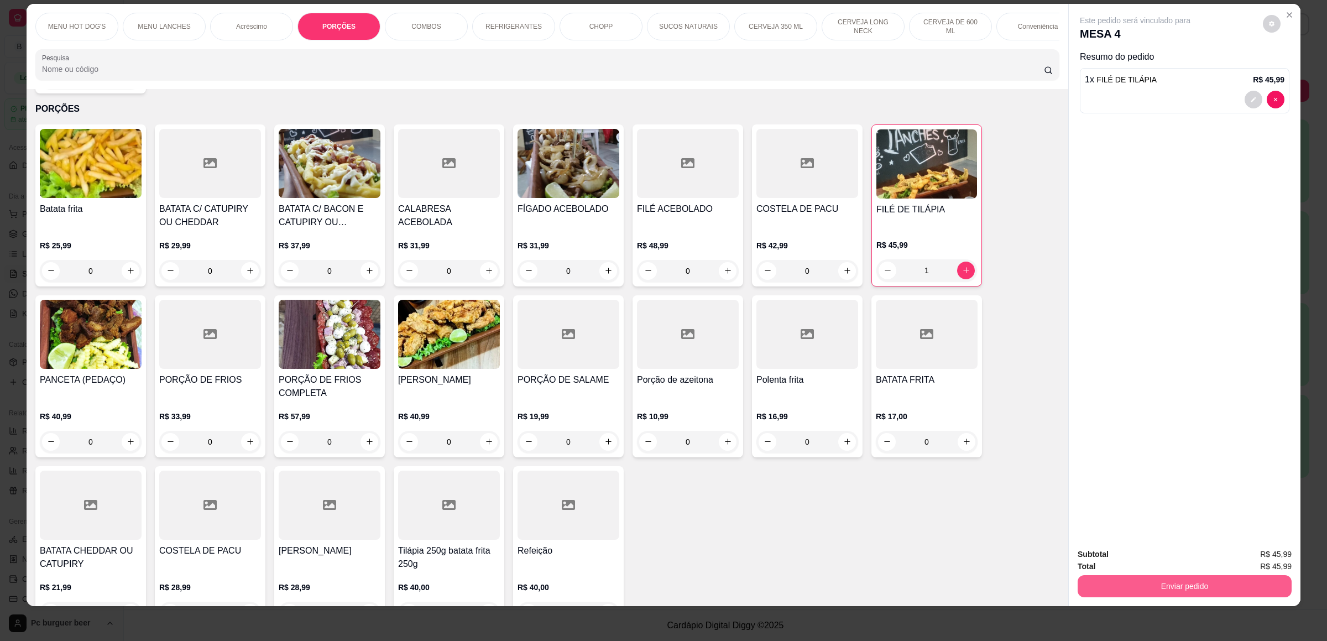
click at [1169, 580] on button "Enviar pedido" at bounding box center [1185, 586] width 214 height 22
click at [1183, 556] on button "Não registrar e enviar pedido" at bounding box center [1146, 559] width 115 height 21
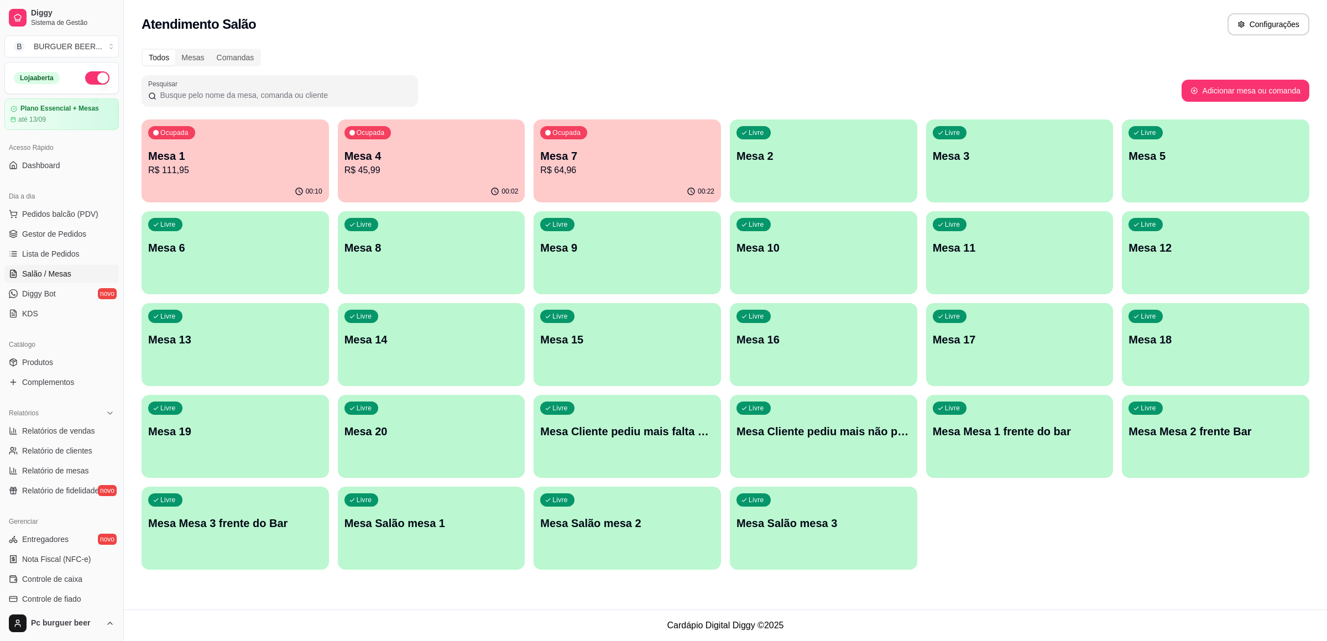
click at [199, 170] on p "R$ 111,95" at bounding box center [235, 170] width 174 height 13
click at [447, 161] on p "Mesa 4" at bounding box center [431, 156] width 169 height 15
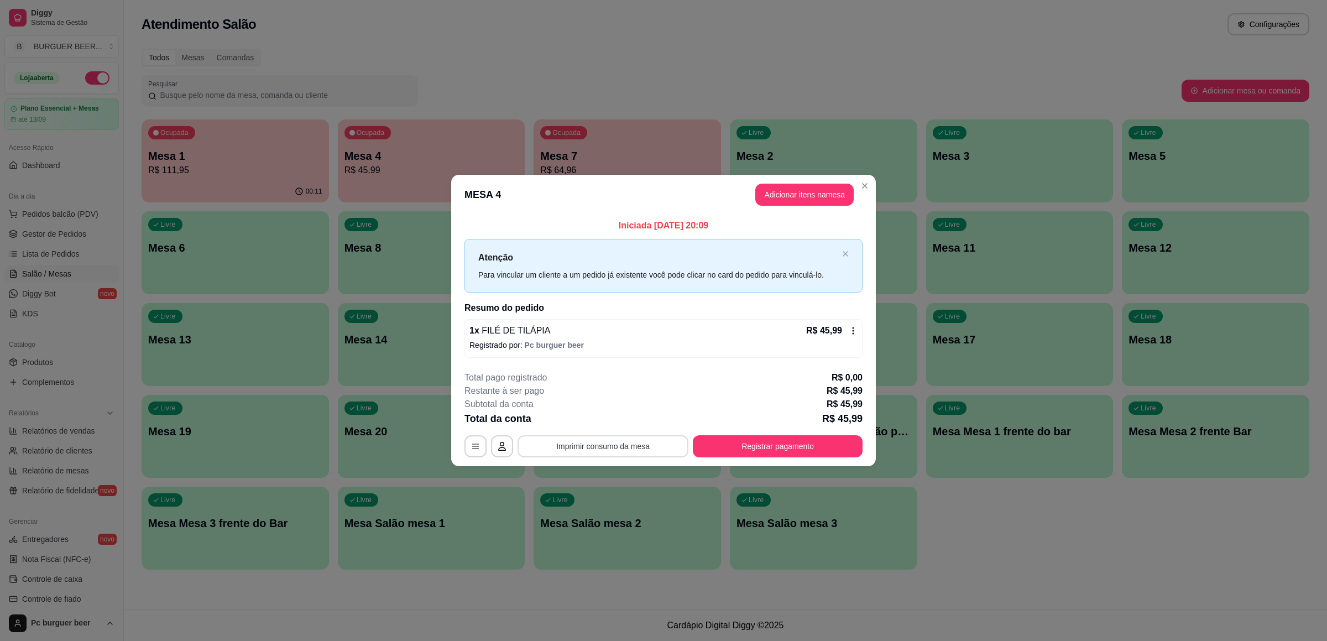
click at [600, 447] on button "Imprimir consumo da mesa" at bounding box center [603, 446] width 171 height 22
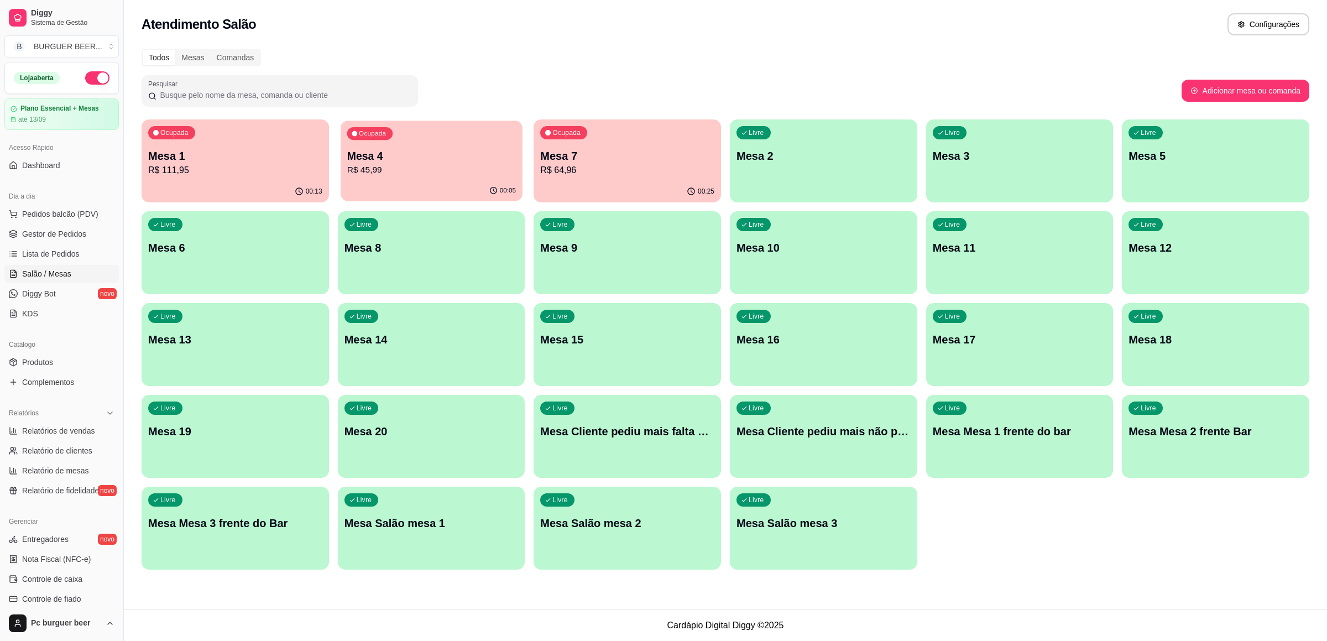
click at [478, 185] on div "00:05" at bounding box center [432, 190] width 182 height 21
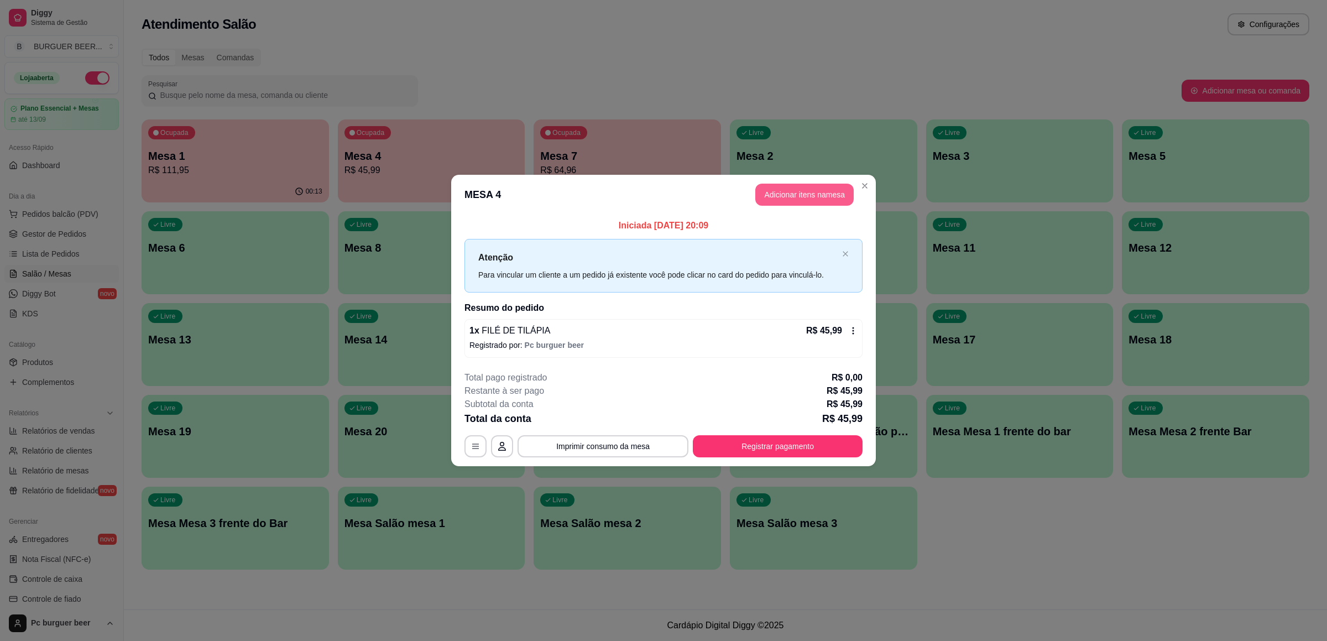
click at [767, 193] on button "Adicionar itens na mesa" at bounding box center [804, 195] width 98 height 22
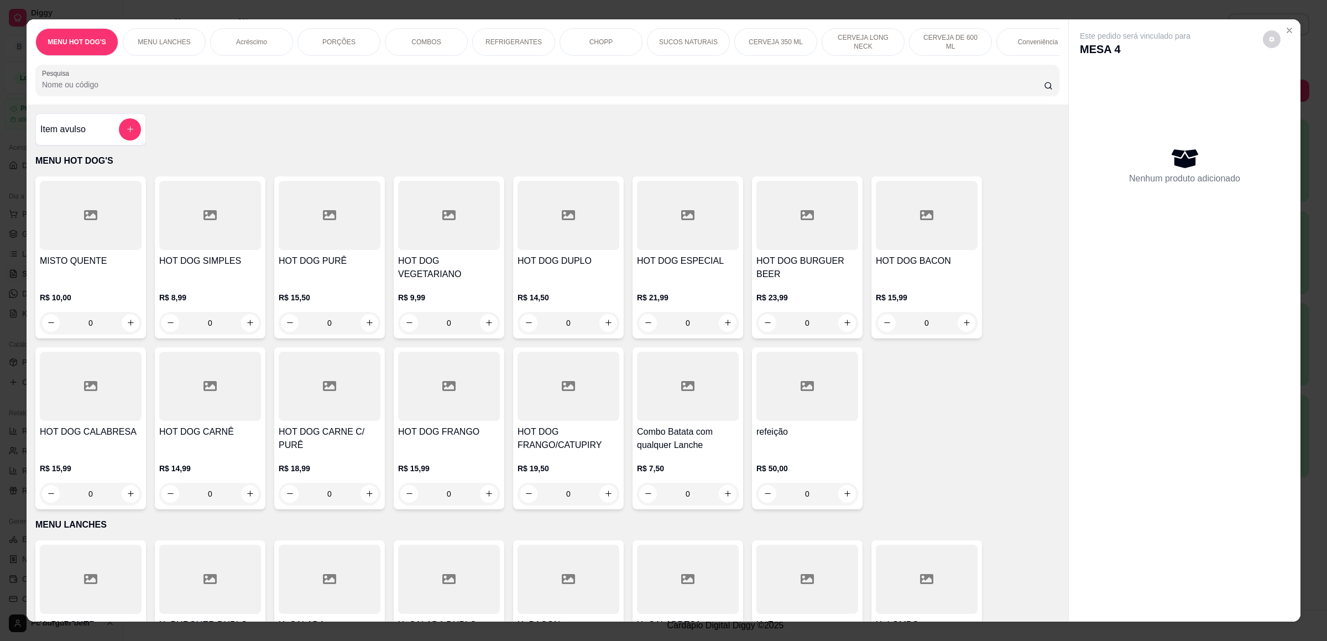
click at [969, 39] on p "CERVEJA DE 600 ML" at bounding box center [951, 42] width 64 height 18
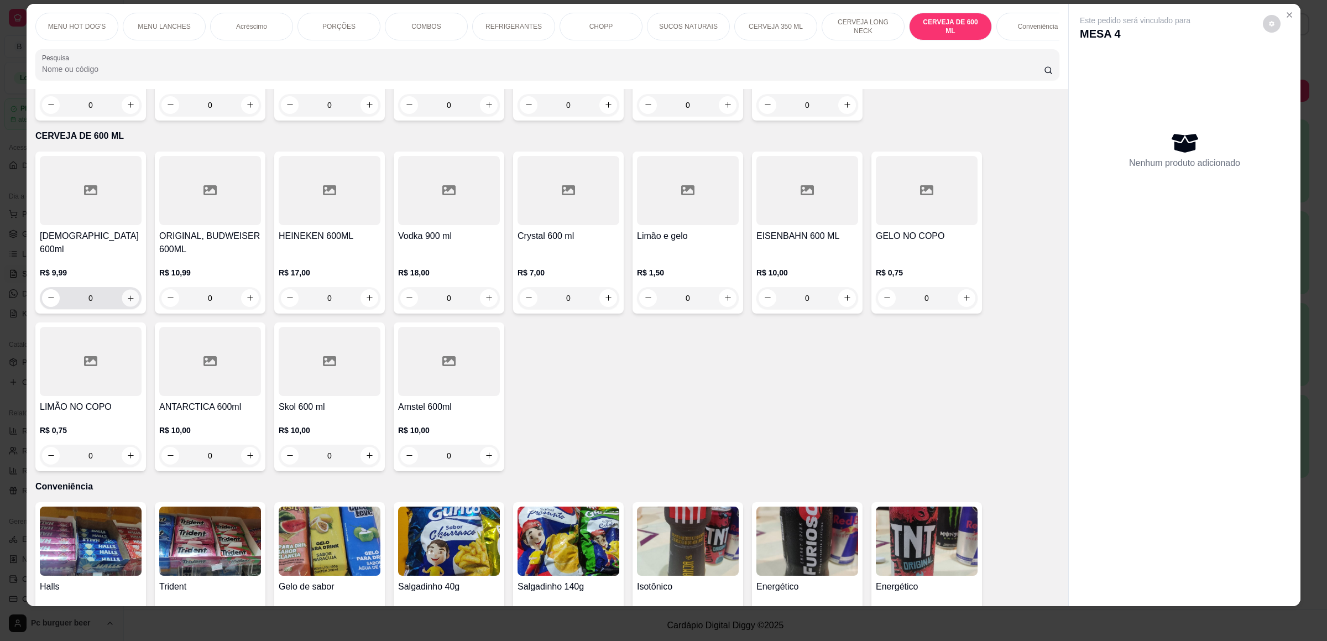
click at [127, 294] on icon "increase-product-quantity" at bounding box center [131, 298] width 8 height 8
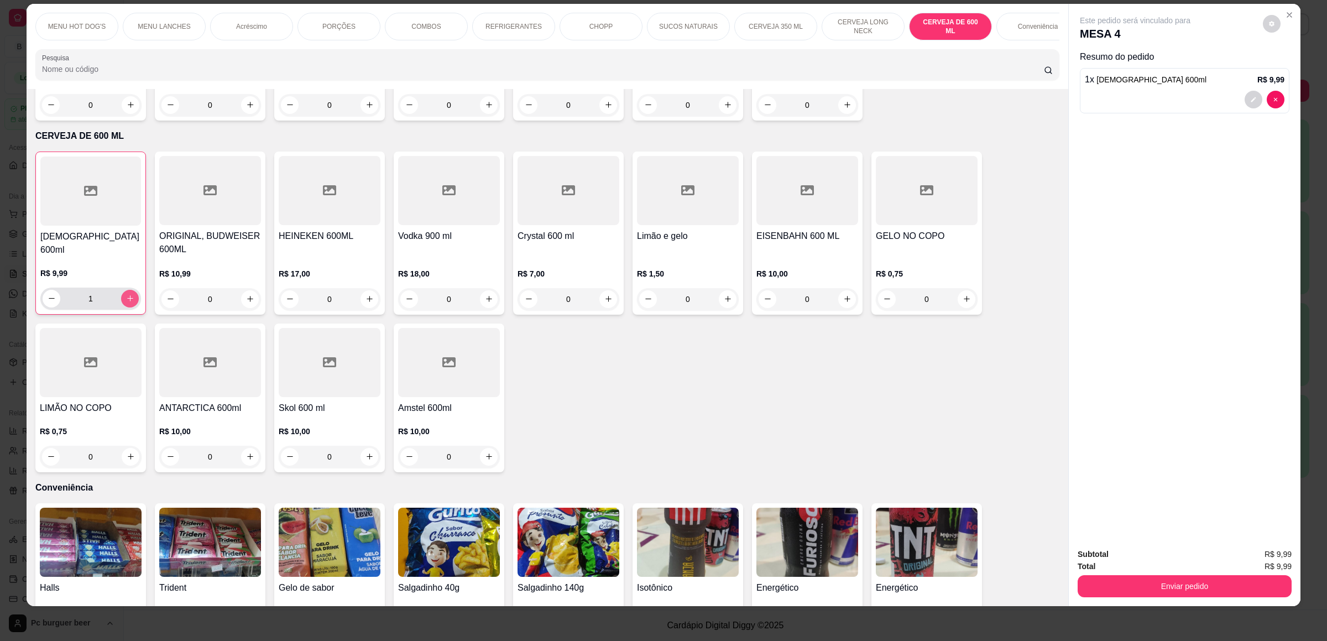
type input "1"
click at [1172, 583] on button "Enviar pedido" at bounding box center [1185, 586] width 214 height 22
click at [1170, 556] on button "Não registrar e enviar pedido" at bounding box center [1147, 559] width 112 height 20
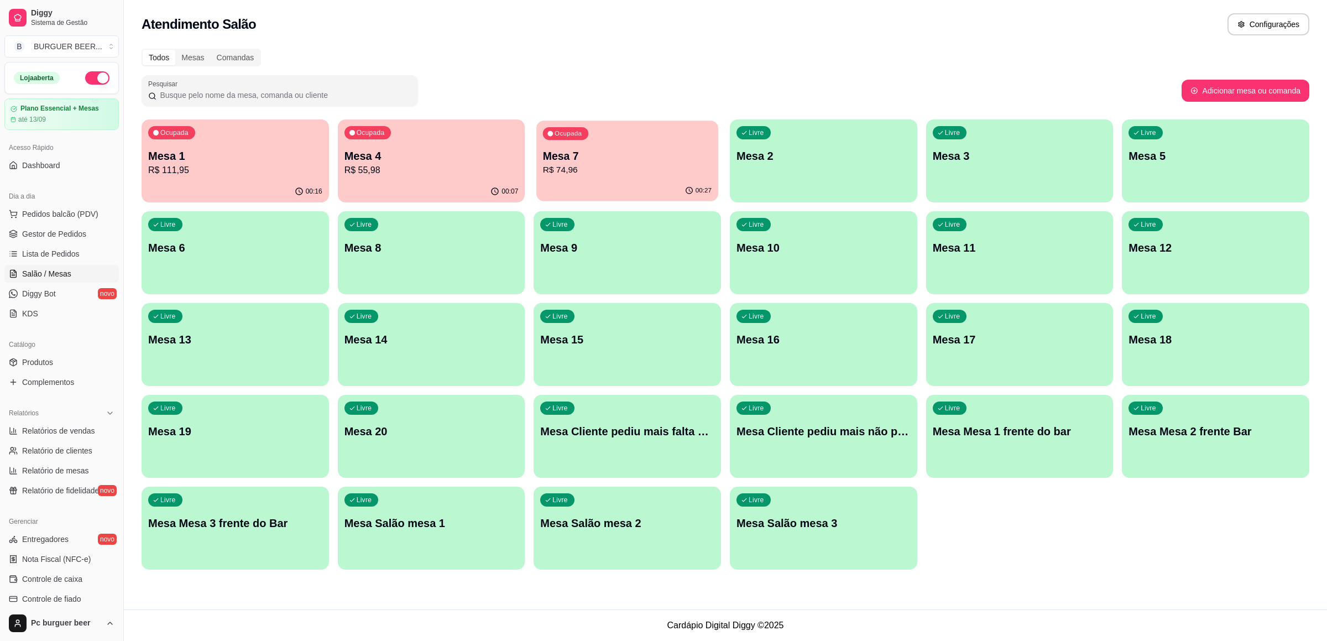
click at [637, 158] on p "Mesa 7" at bounding box center [627, 156] width 169 height 15
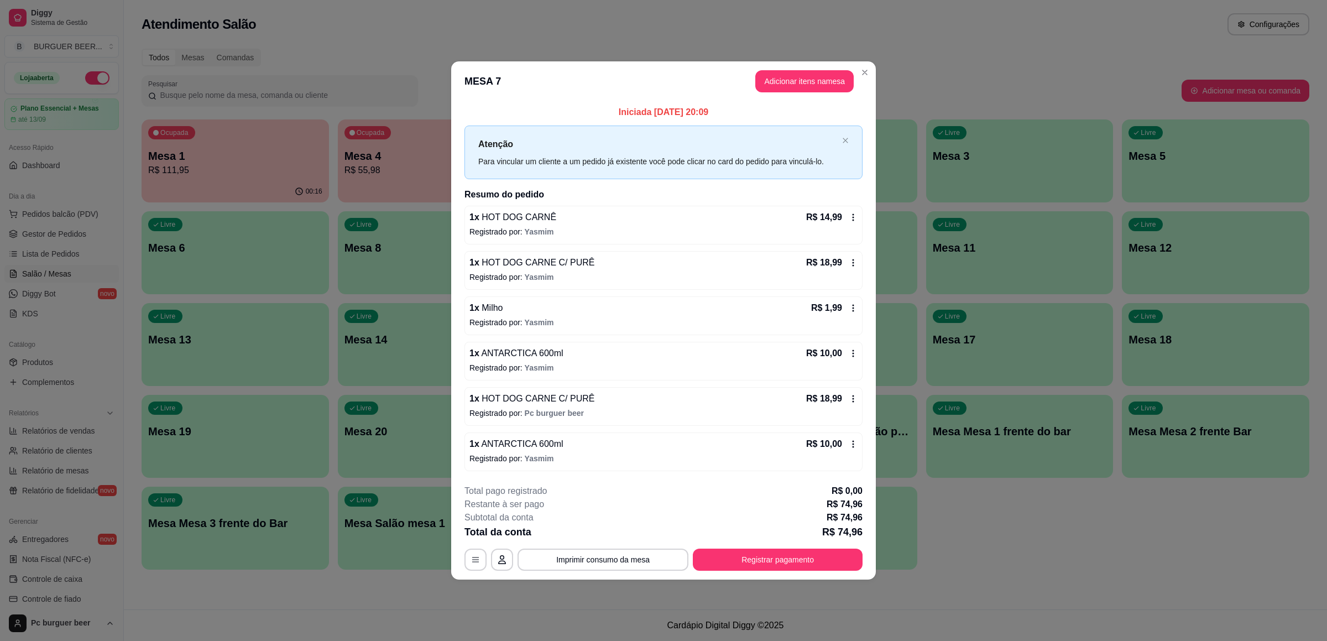
click at [853, 304] on icon at bounding box center [853, 308] width 9 height 9
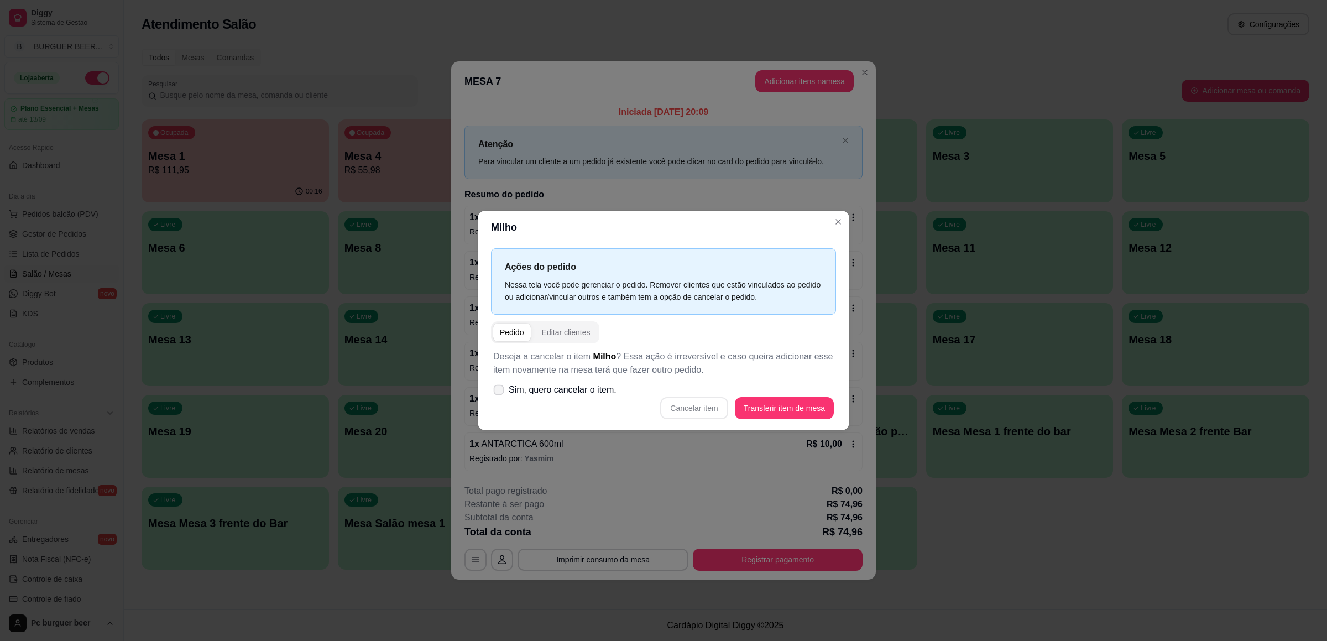
click at [498, 385] on span at bounding box center [499, 389] width 11 height 11
click at [498, 392] on input "Sim, quero cancelar o item." at bounding box center [496, 395] width 7 height 7
checkbox input "true"
click at [700, 402] on button "Cancelar item" at bounding box center [693, 408] width 67 height 22
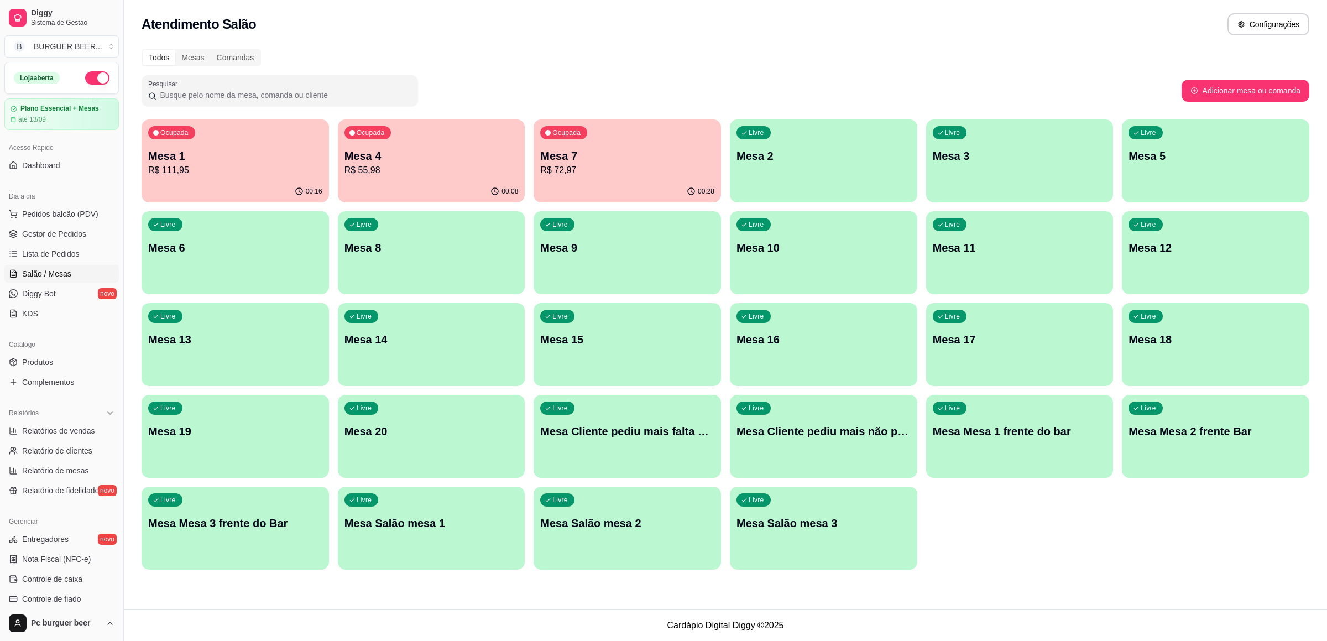
click at [621, 161] on p "Mesa 7" at bounding box center [627, 155] width 174 height 15
click at [649, 156] on p "Mesa 7" at bounding box center [627, 156] width 169 height 15
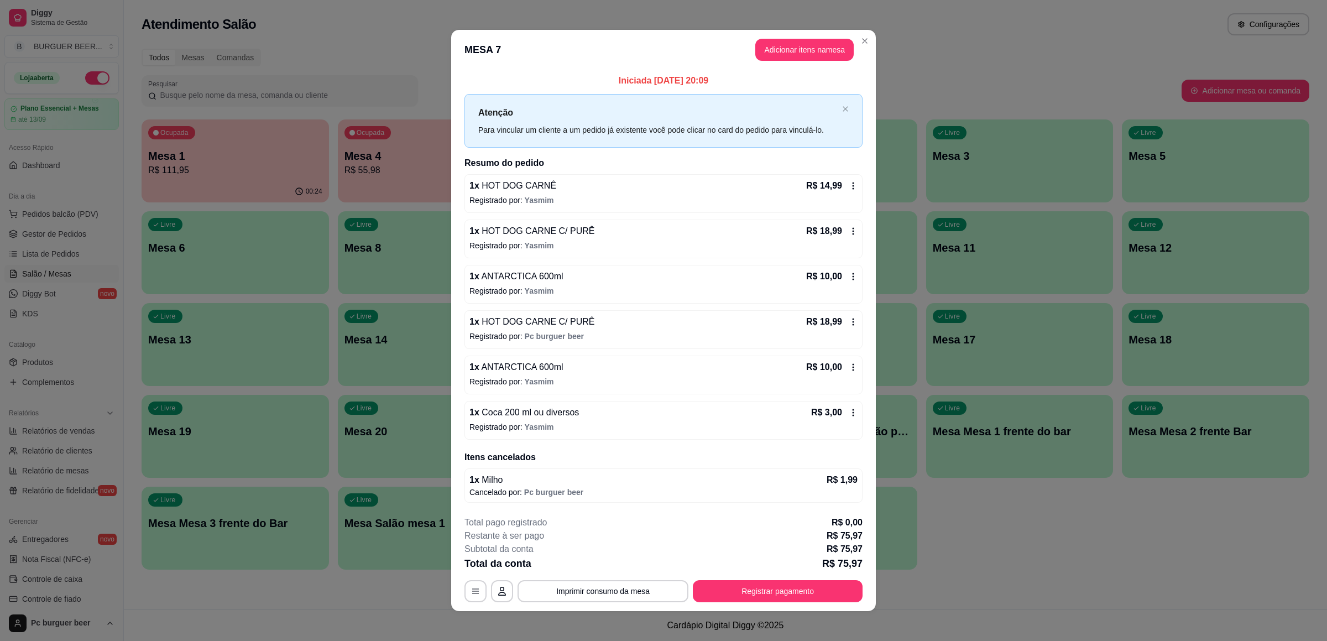
scroll to position [7, 0]
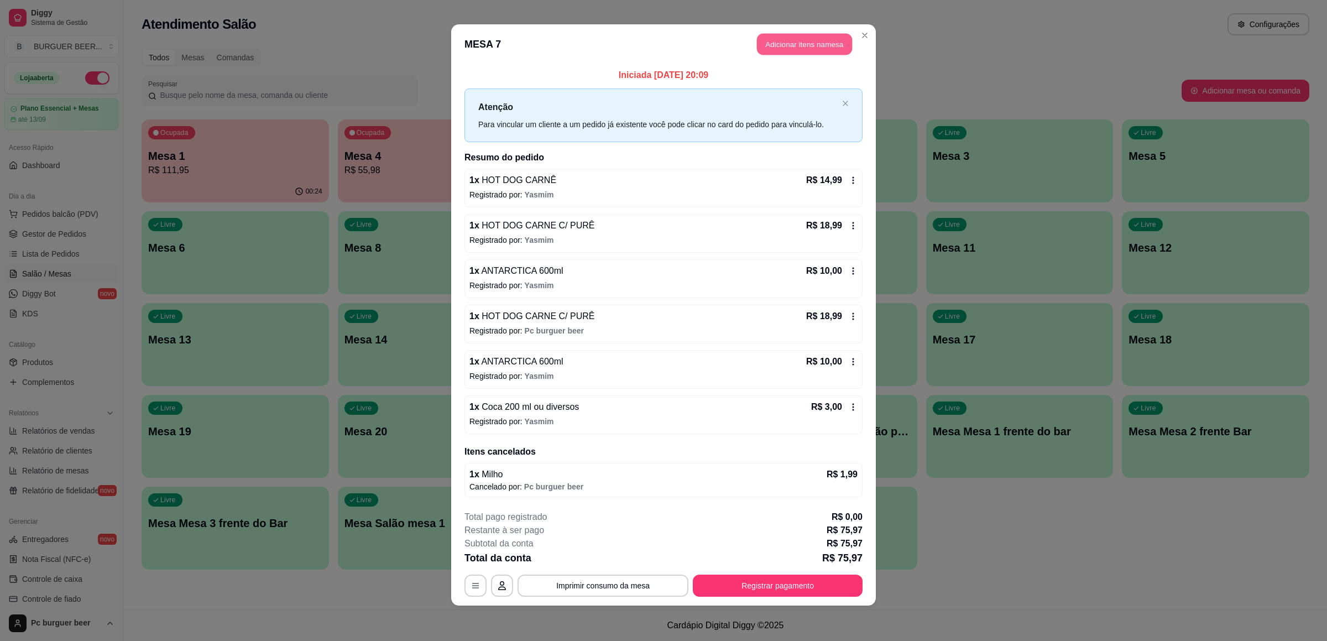
click at [795, 39] on button "Adicionar itens na mesa" at bounding box center [804, 45] width 95 height 22
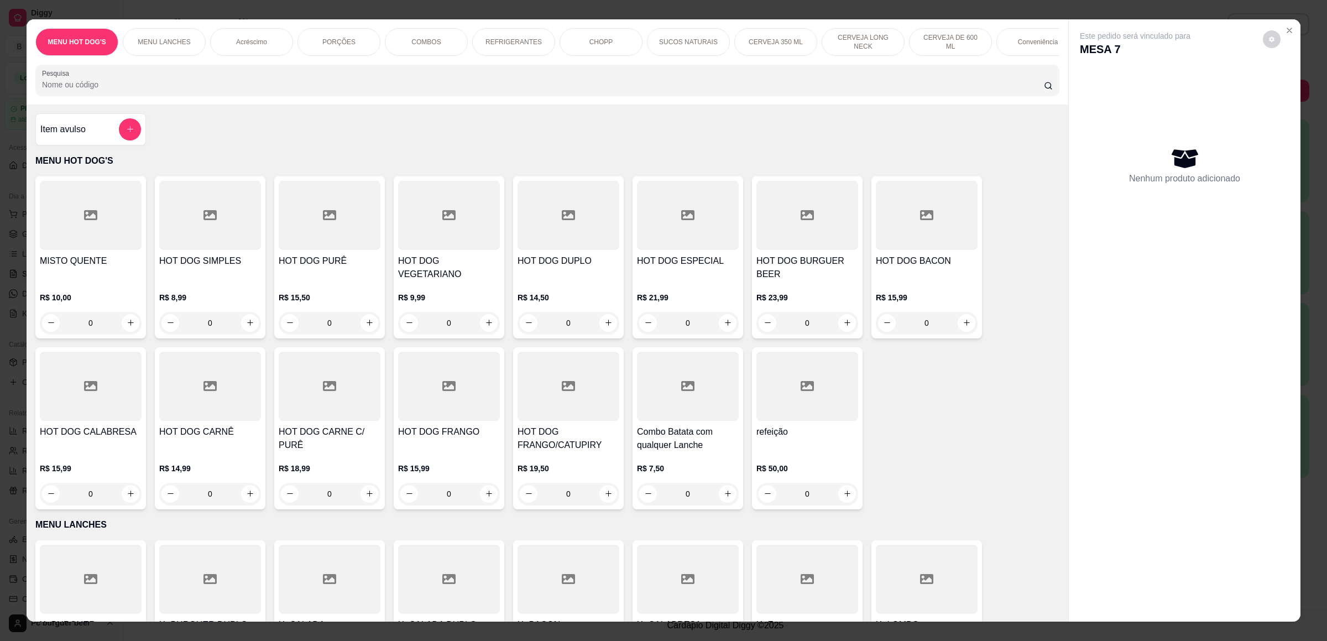
click at [259, 35] on div "Acréscimo" at bounding box center [251, 42] width 83 height 28
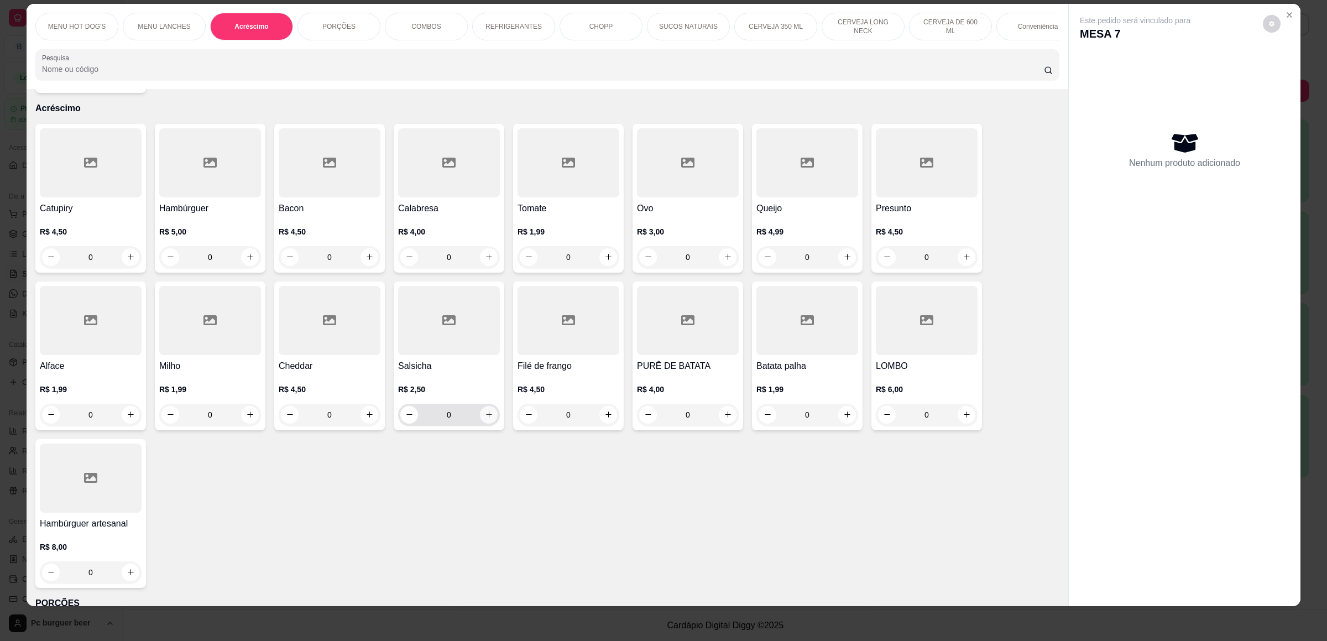
click at [485, 415] on icon "increase-product-quantity" at bounding box center [489, 414] width 8 height 8
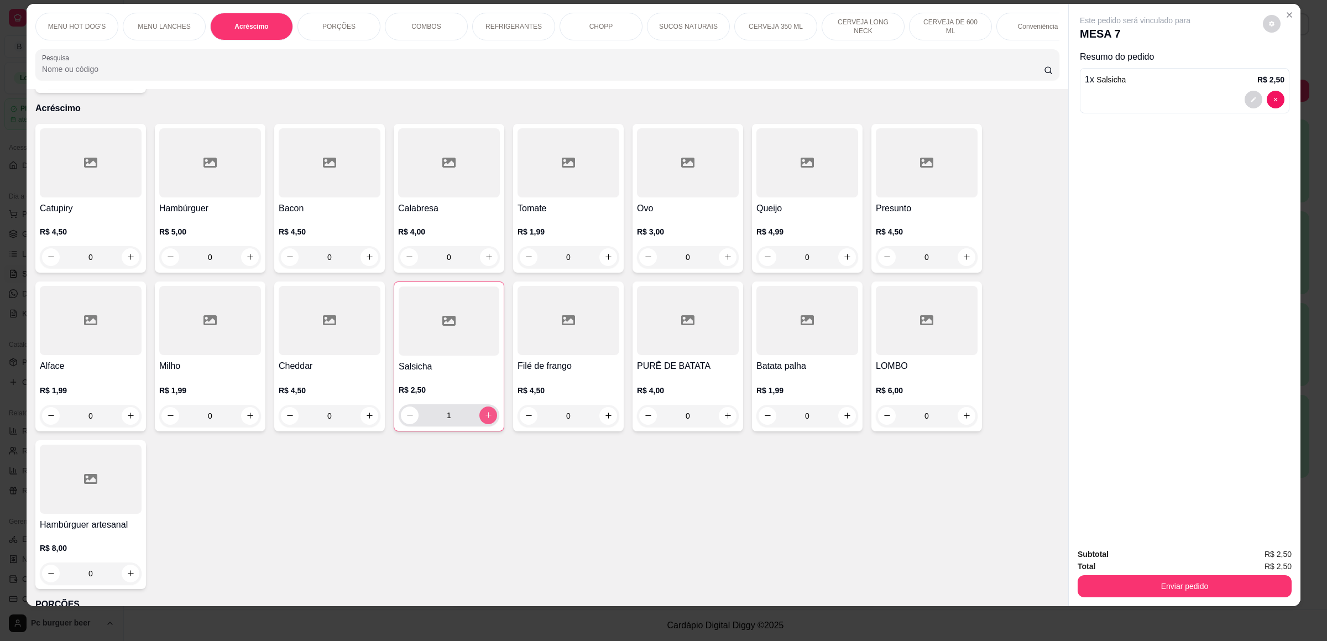
type input "1"
click at [1130, 581] on button "Enviar pedido" at bounding box center [1185, 586] width 214 height 22
click at [1140, 558] on button "Não registrar e enviar pedido" at bounding box center [1147, 559] width 112 height 20
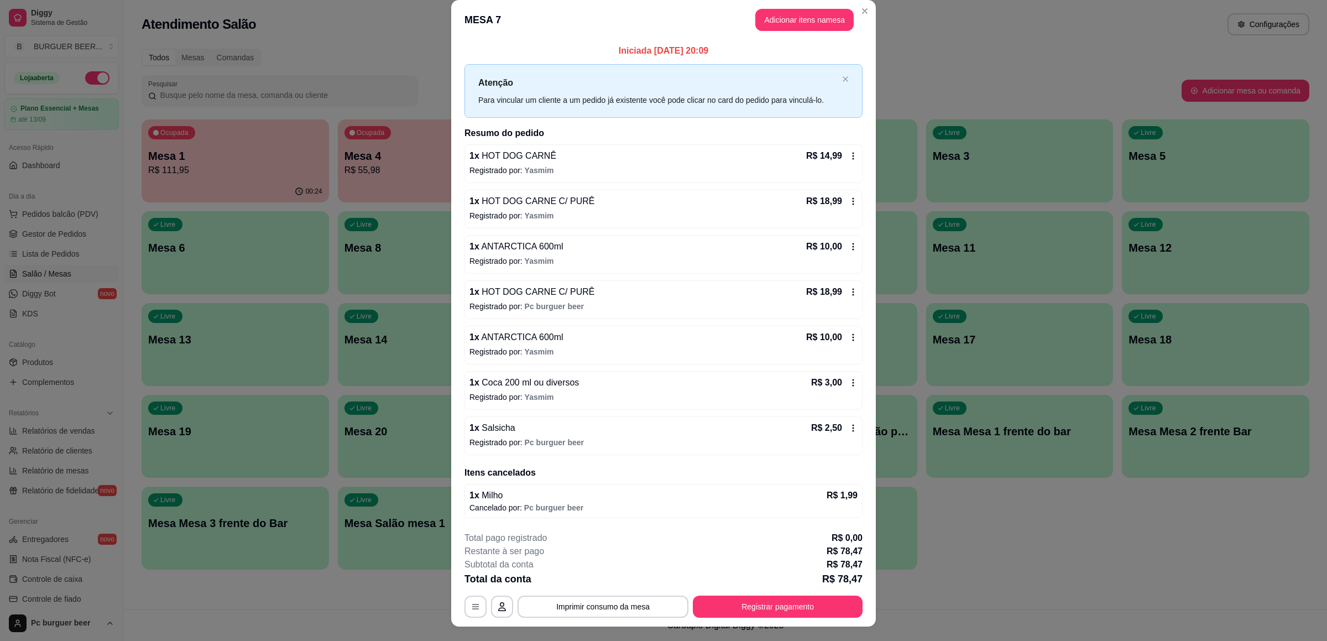
scroll to position [0, 0]
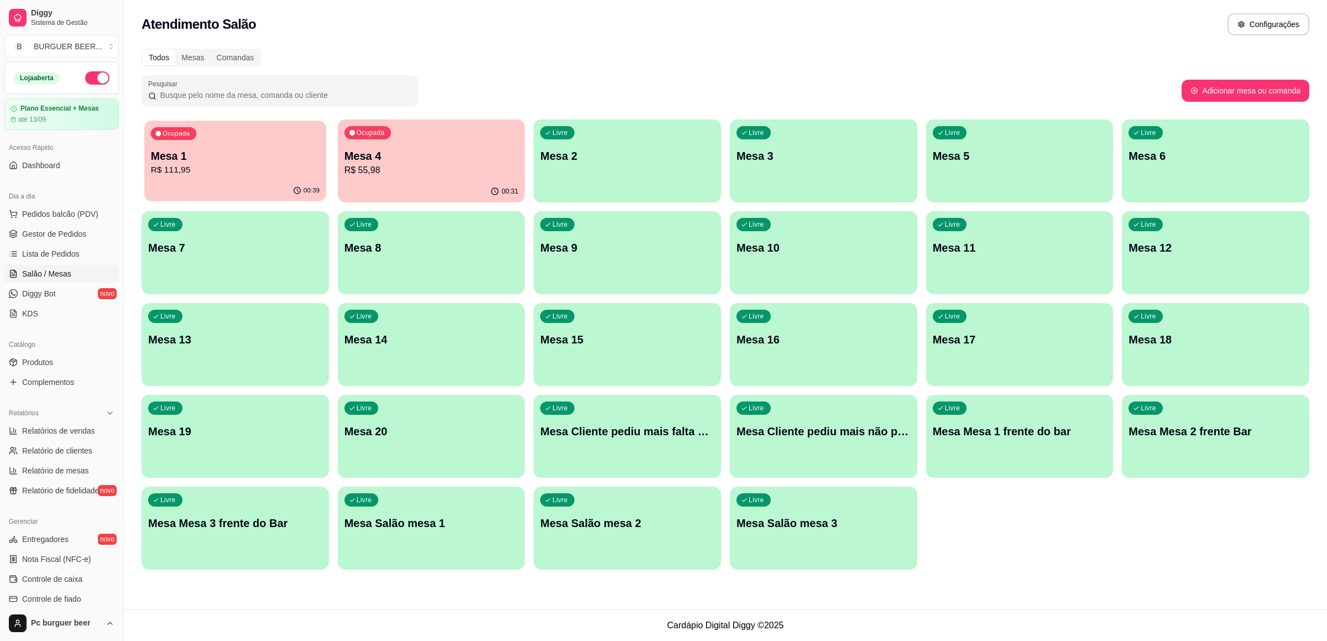
click at [280, 164] on p "R$ 111,95" at bounding box center [235, 170] width 169 height 13
click at [281, 154] on p "Mesa 1" at bounding box center [235, 155] width 174 height 15
click at [281, 153] on p "Mesa 1" at bounding box center [235, 156] width 169 height 15
click at [277, 178] on div "Ocupada Mesa 1 R$ 111,95" at bounding box center [235, 149] width 187 height 61
click at [432, 176] on p "R$ 55,98" at bounding box center [432, 170] width 174 height 13
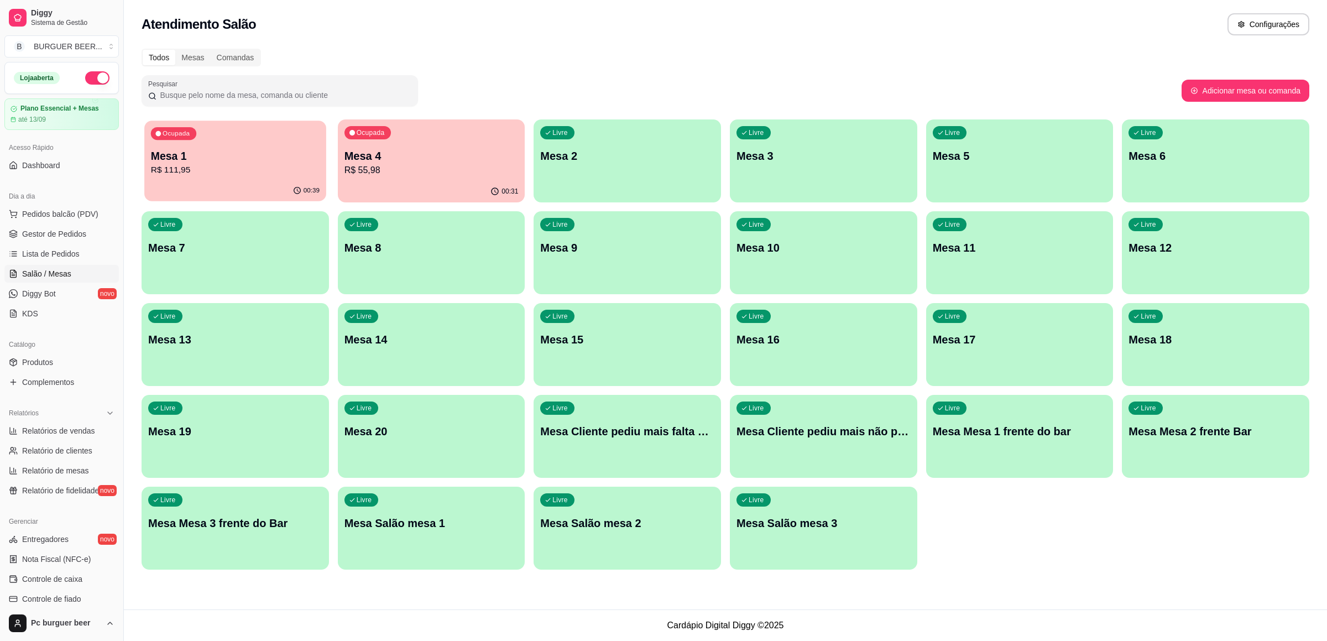
click at [206, 147] on div "Ocupada Mesa 1 R$ 111,95" at bounding box center [234, 151] width 181 height 60
click at [85, 73] on button "button" at bounding box center [97, 77] width 24 height 13
